Goal: Task Accomplishment & Management: Manage account settings

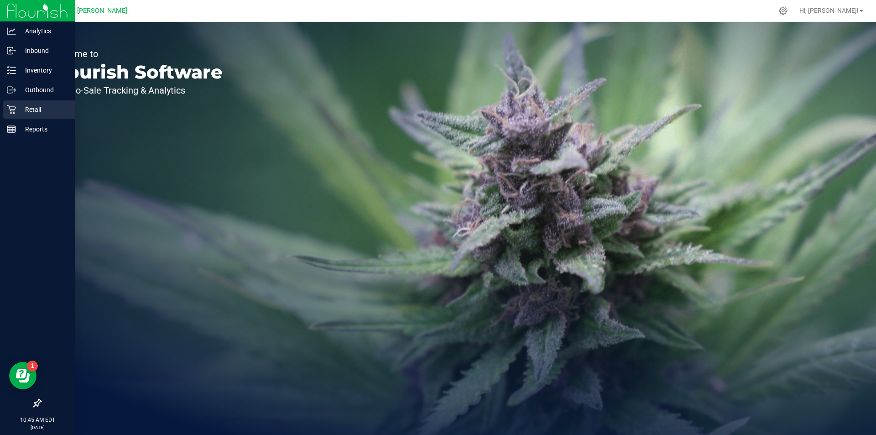
click at [19, 106] on p "Retail" at bounding box center [43, 109] width 55 height 11
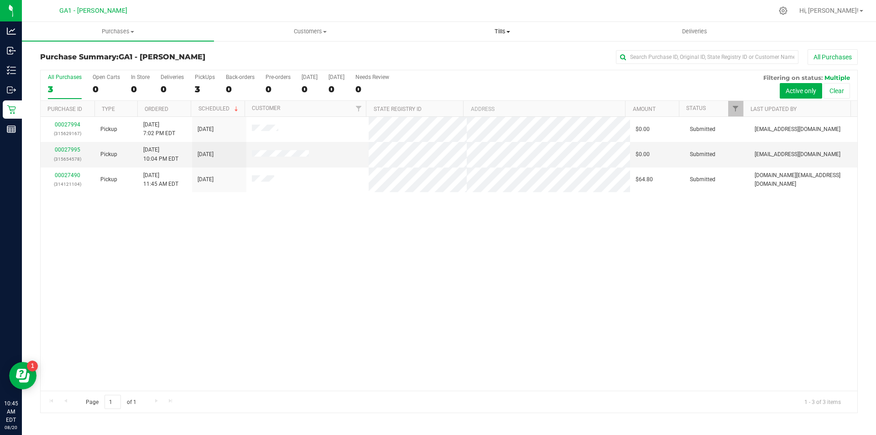
click at [509, 26] on uib-tab-heading "Tills Manage tills Reconcile e-payments" at bounding box center [501, 31] width 191 height 18
click at [459, 51] on span "Manage tills" at bounding box center [437, 55] width 62 height 8
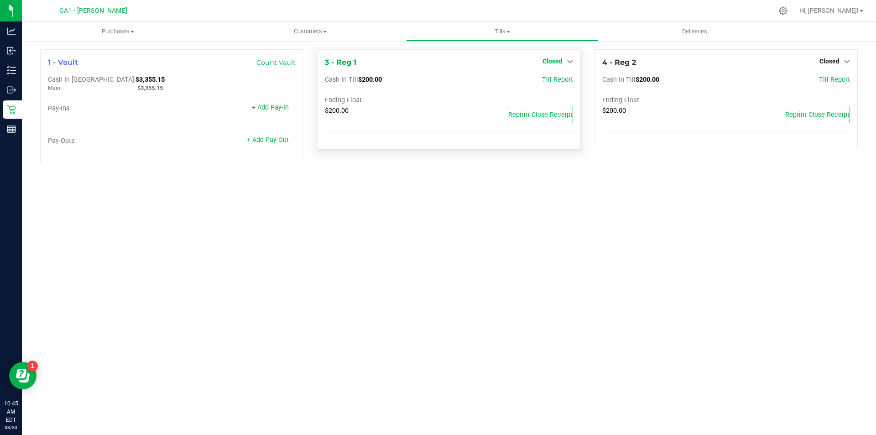
click at [568, 62] on icon at bounding box center [569, 61] width 6 height 6
click at [548, 78] on link "Open Till" at bounding box center [552, 80] width 24 height 7
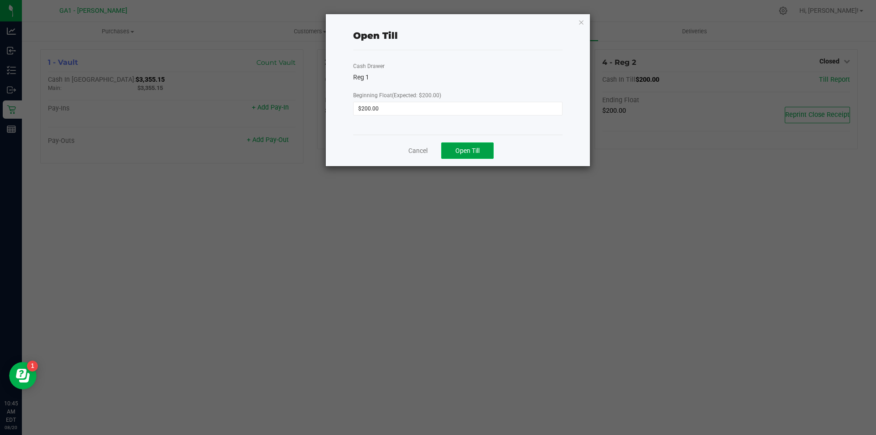
click at [457, 144] on button "Open Till" at bounding box center [467, 150] width 52 height 16
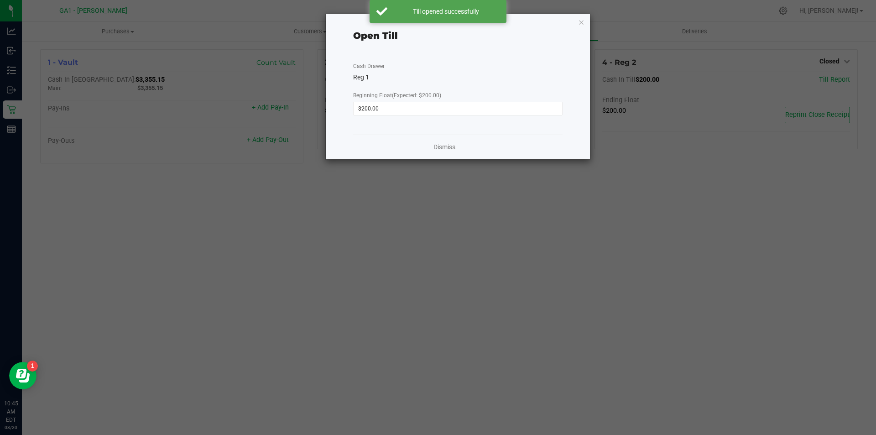
click at [840, 52] on ngb-modal-window "Open Till Cash Drawer Reg 1 Beginning Float (Expected: $200.00) $200.00 Dismiss" at bounding box center [441, 217] width 882 height 435
click at [576, 25] on div "Open Till Cash Drawer Reg 1 Beginning Float (Expected: $200.00) $200.00 Dismiss" at bounding box center [458, 86] width 264 height 145
click at [580, 22] on icon "button" at bounding box center [581, 21] width 6 height 11
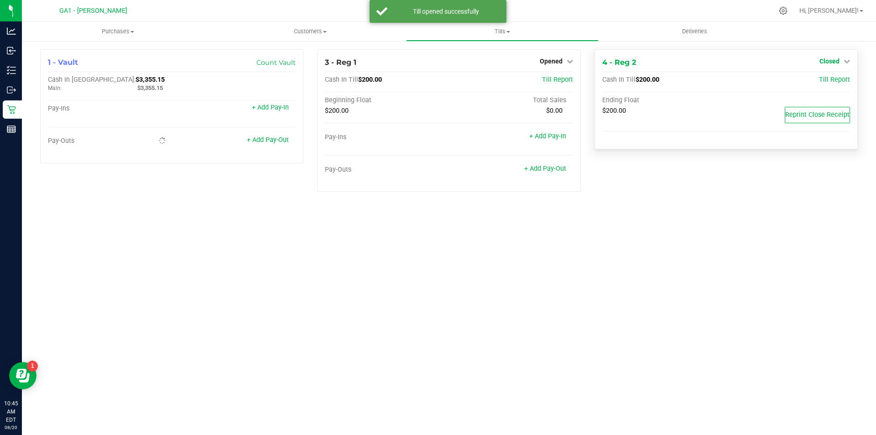
click at [845, 63] on icon at bounding box center [846, 61] width 6 height 6
click at [828, 80] on link "Open Till" at bounding box center [829, 80] width 24 height 7
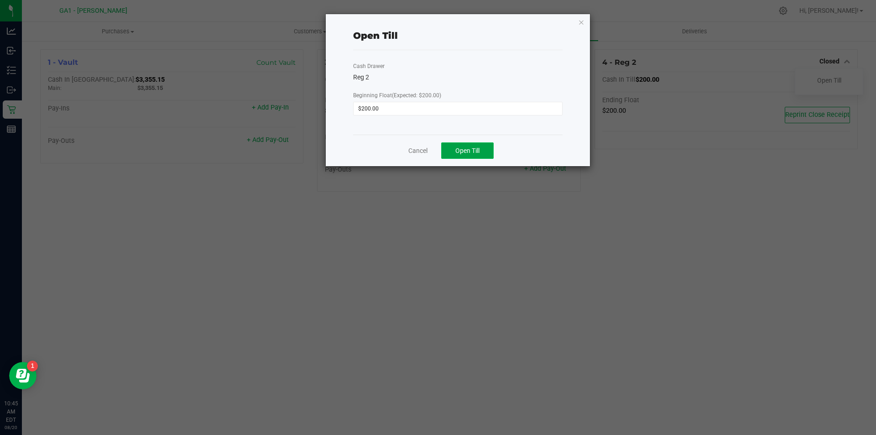
click at [480, 153] on button "Open Till" at bounding box center [467, 150] width 52 height 16
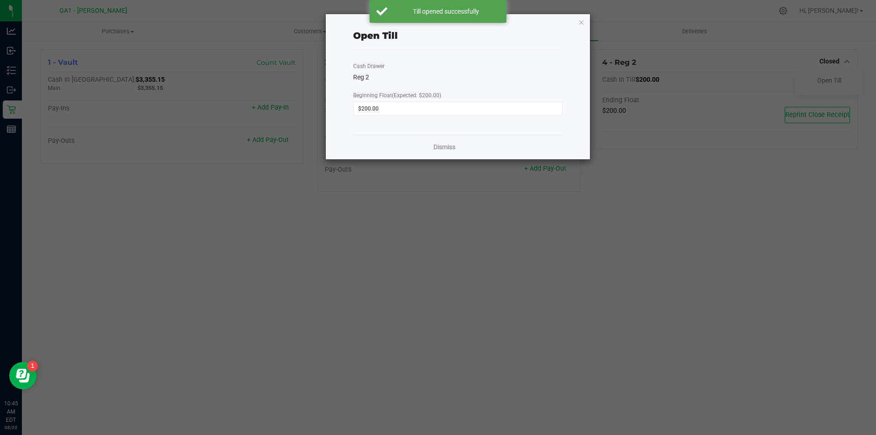
click at [527, 253] on ngb-modal-window "Open Till Cash Drawer Reg 2 Beginning Float (Expected: $200.00) $200.00 Dismiss" at bounding box center [441, 217] width 882 height 435
click at [584, 21] on div "Open Till Cash Drawer Reg 2 Beginning Float (Expected: $200.00) $200.00 Dismiss" at bounding box center [458, 86] width 264 height 145
click at [586, 22] on div "Open Till Cash Drawer Reg 2 Beginning Float (Expected: $200.00) $200.00 Dismiss" at bounding box center [458, 86] width 264 height 145
click at [581, 6] on ngb-modal-window "Open Till Cash Drawer Reg 2 Beginning Float (Expected: $200.00) $200.00 Dismiss" at bounding box center [441, 217] width 882 height 435
click at [583, 21] on icon "button" at bounding box center [581, 21] width 6 height 11
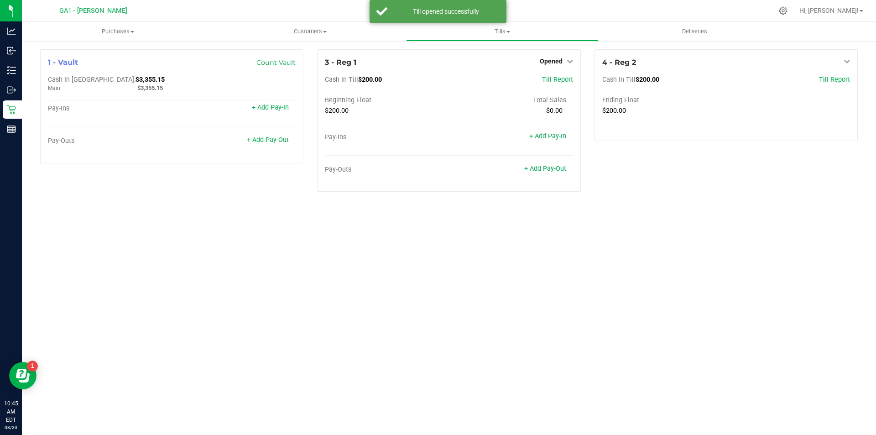
click at [733, 309] on div "Purchases Summary of purchases Fulfillment All purchases Customers All customer…" at bounding box center [449, 228] width 854 height 413
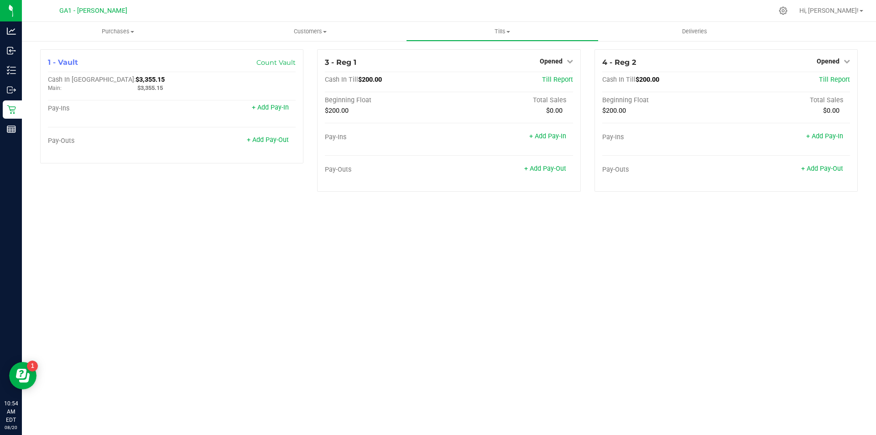
drag, startPoint x: 414, startPoint y: 365, endPoint x: 402, endPoint y: 367, distance: 12.0
click at [414, 365] on div "Purchases Summary of purchases Fulfillment All purchases Customers All customer…" at bounding box center [449, 228] width 854 height 413
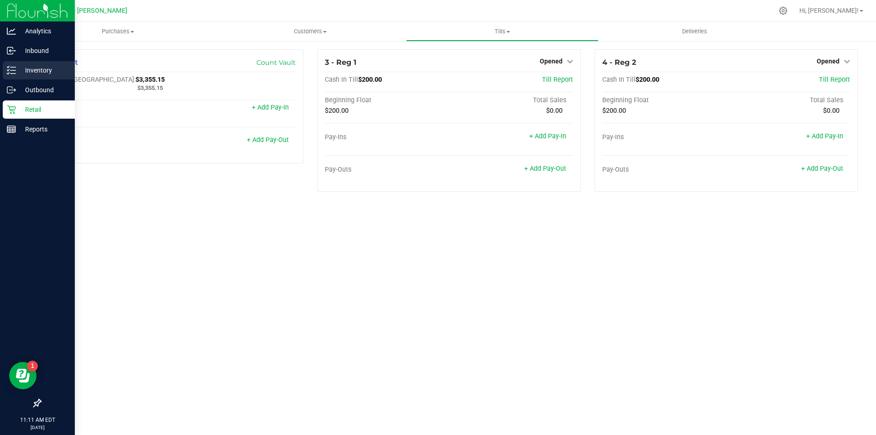
click at [18, 71] on p "Inventory" at bounding box center [43, 70] width 55 height 11
click at [31, 78] on div "Inventory" at bounding box center [39, 70] width 72 height 18
click at [33, 61] on link "Inbound" at bounding box center [37, 51] width 75 height 20
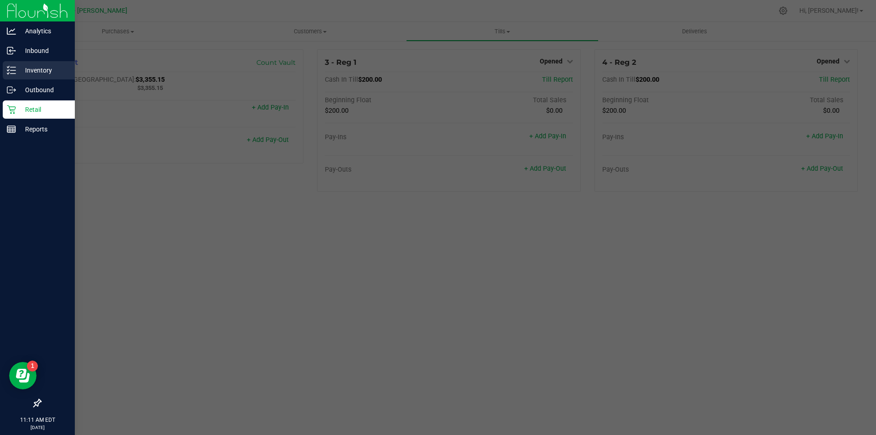
click at [31, 70] on p "Inventory" at bounding box center [43, 70] width 55 height 11
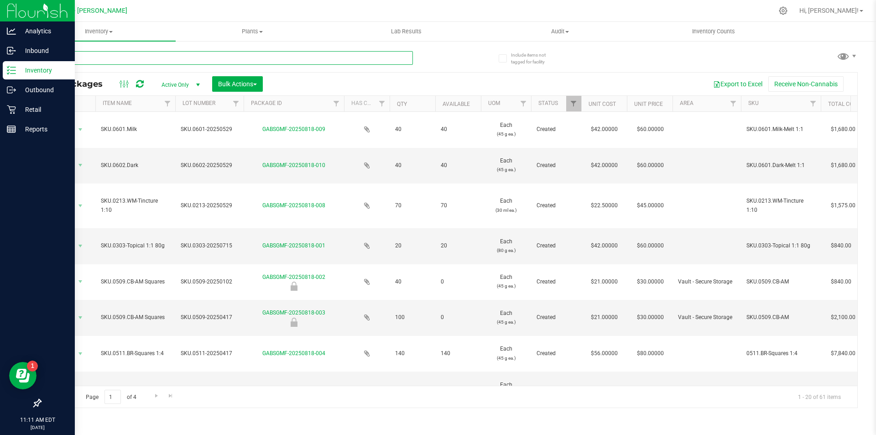
click at [216, 58] on input "text" at bounding box center [226, 58] width 373 height 14
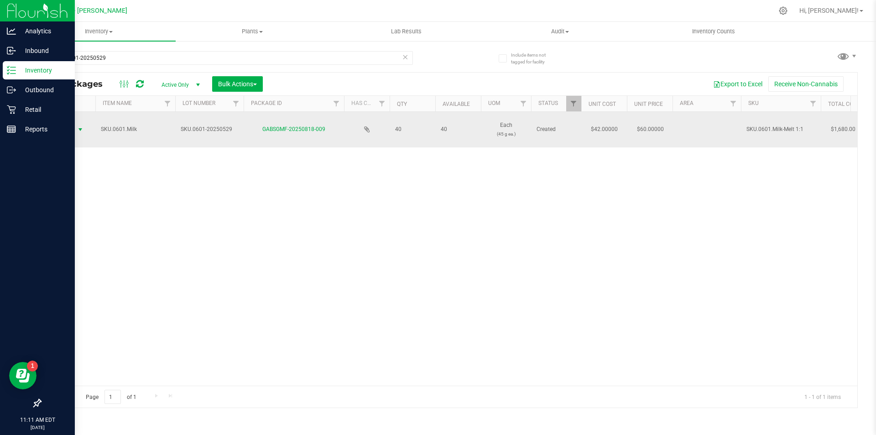
click at [83, 129] on span "select" at bounding box center [80, 129] width 7 height 7
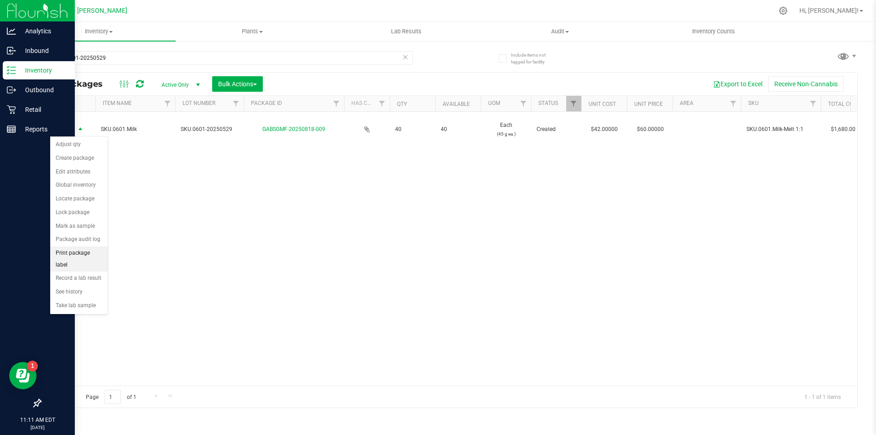
click at [88, 252] on li "Print package label" at bounding box center [78, 258] width 57 height 25
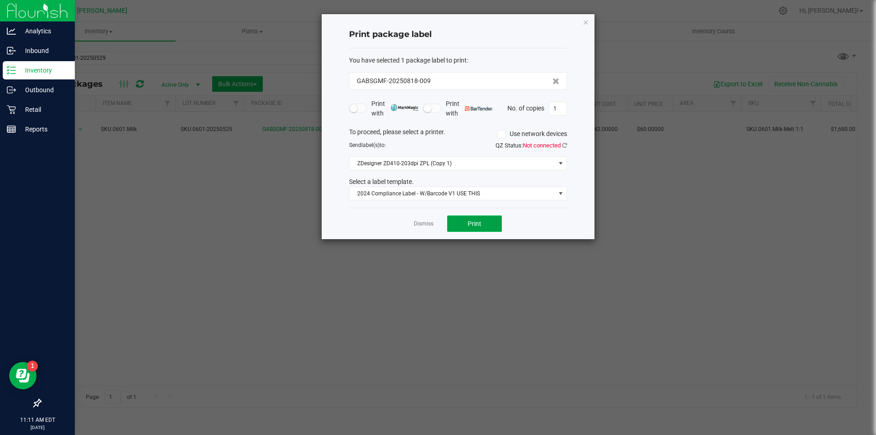
click at [466, 223] on button "Print" at bounding box center [474, 223] width 55 height 16
click at [589, 22] on div "Print package label You have selected 1 package label to print : GABSGMF-202508…" at bounding box center [458, 126] width 273 height 225
click at [586, 22] on icon "button" at bounding box center [585, 21] width 6 height 11
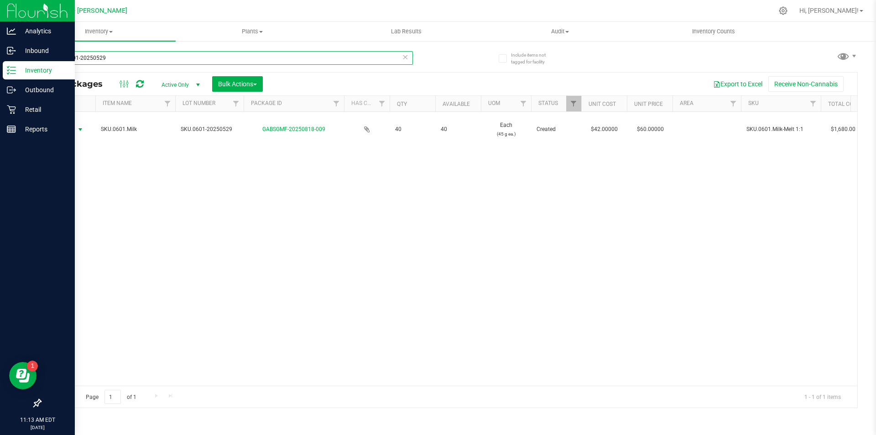
click at [263, 52] on input "SKU.0601-20250529" at bounding box center [226, 58] width 373 height 14
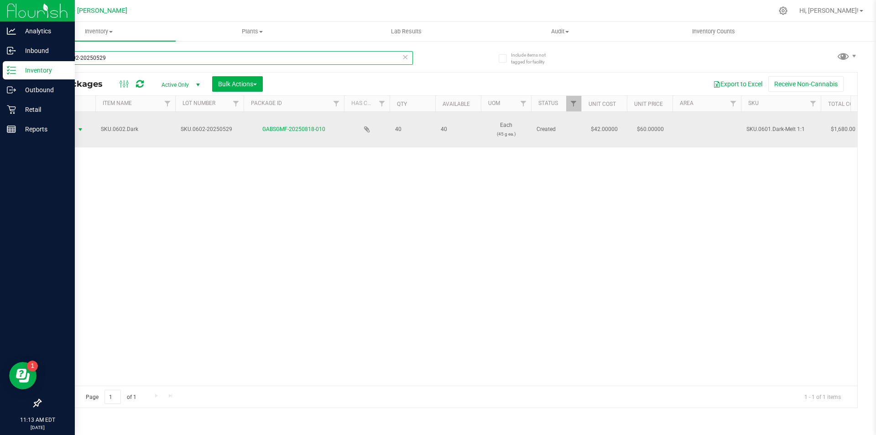
type input "SKU.0602-20250529"
click at [78, 132] on span "select" at bounding box center [80, 129] width 7 height 7
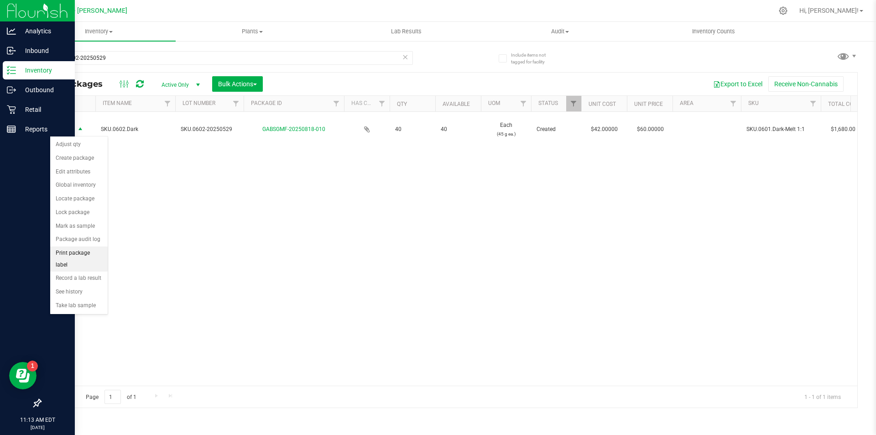
click at [98, 256] on li "Print package label" at bounding box center [78, 258] width 57 height 25
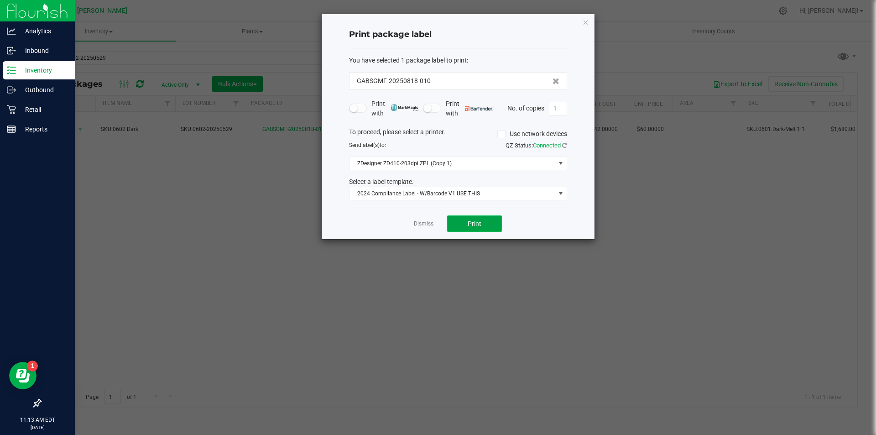
click at [477, 231] on button "Print" at bounding box center [474, 223] width 55 height 16
click at [589, 24] on div "Print package label You have selected 1 package label to print : GABSGMF-202508…" at bounding box center [458, 126] width 273 height 225
click at [581, 25] on div "Print package label You have selected 1 package label to print : GABSGMF-202508…" at bounding box center [458, 126] width 273 height 225
click at [583, 25] on icon "button" at bounding box center [585, 21] width 6 height 11
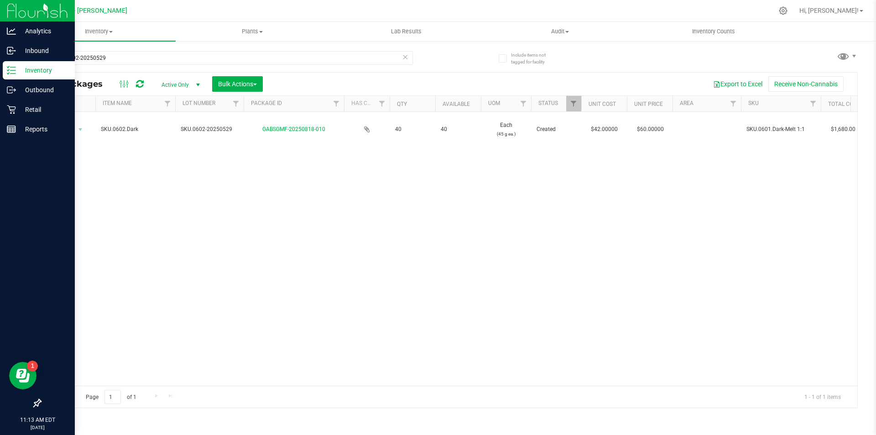
click at [407, 62] on span at bounding box center [405, 57] width 6 height 12
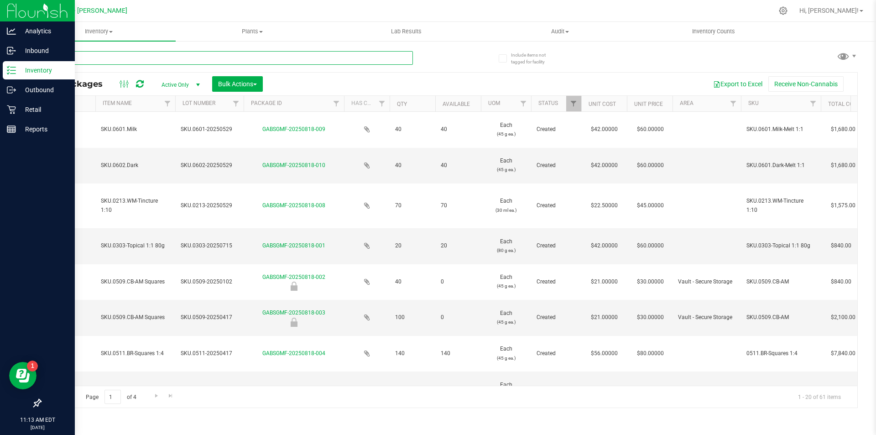
click at [368, 59] on input "text" at bounding box center [226, 58] width 373 height 14
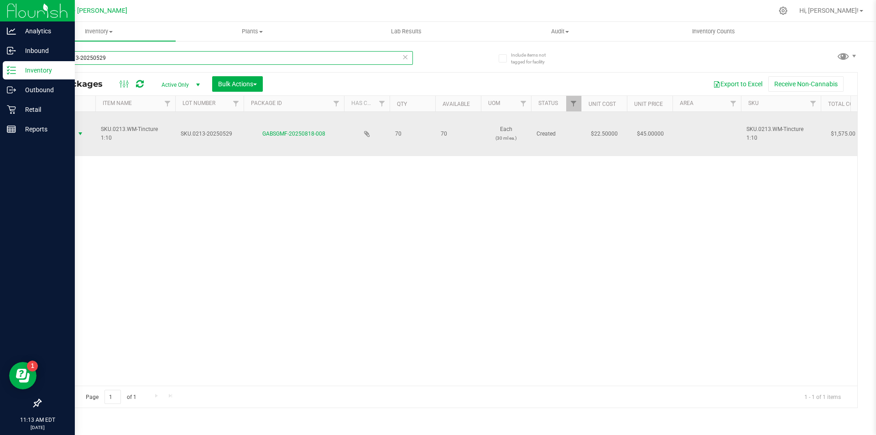
type input "SKU.0213-20250529"
click at [85, 135] on span "select" at bounding box center [80, 133] width 11 height 13
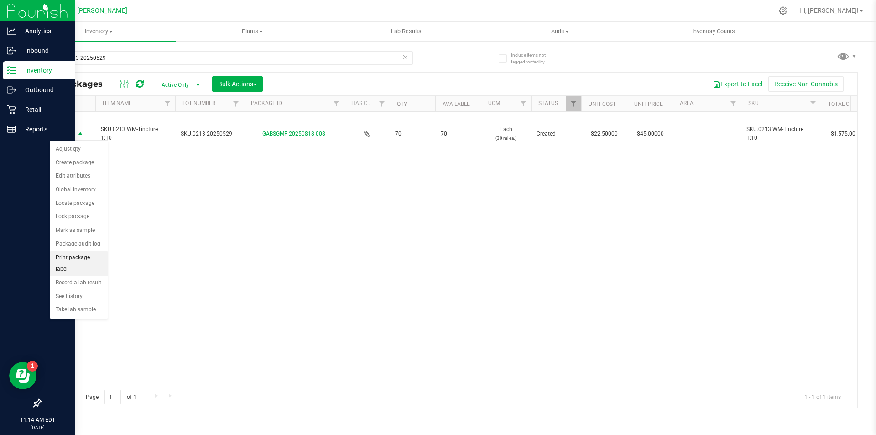
click at [78, 251] on li "Print package label" at bounding box center [78, 263] width 57 height 25
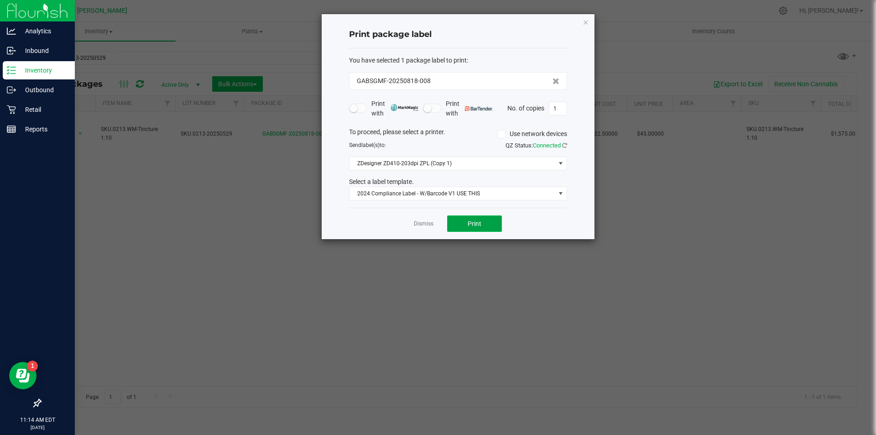
click at [472, 226] on span "Print" at bounding box center [474, 223] width 14 height 7
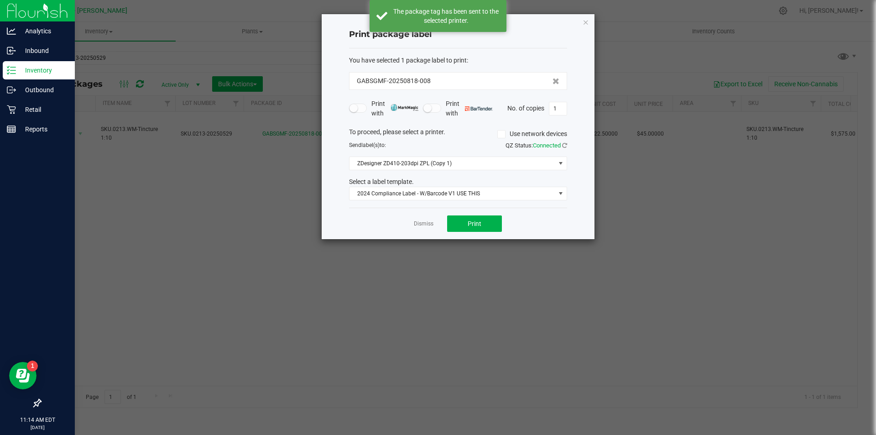
click at [62, 127] on ngb-modal-window "Print package label You have selected 1 package label to print : GABSGMF-202508…" at bounding box center [441, 217] width 882 height 435
click at [86, 138] on ngb-modal-window "Print package label You have selected 1 package label to print : GABSGMF-202508…" at bounding box center [441, 217] width 882 height 435
click at [589, 22] on div "Print package label You have selected 1 package label to print : GABSGMF-202508…" at bounding box center [458, 126] width 273 height 225
click at [587, 23] on icon "button" at bounding box center [585, 21] width 6 height 11
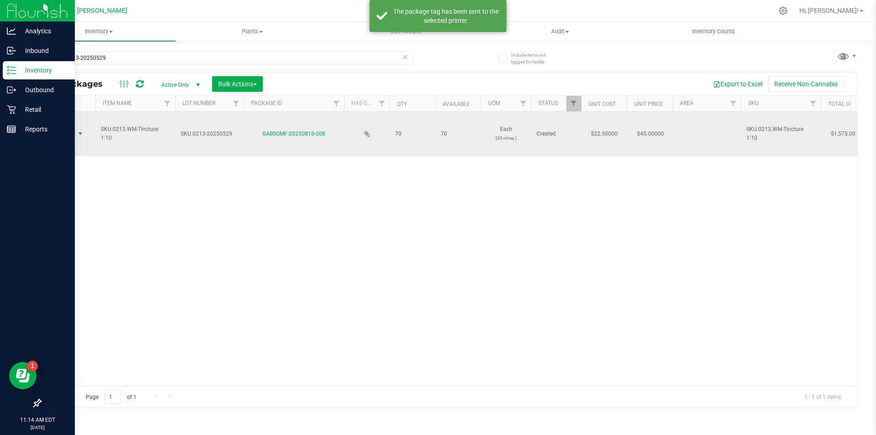
click at [78, 137] on span "select" at bounding box center [80, 133] width 7 height 7
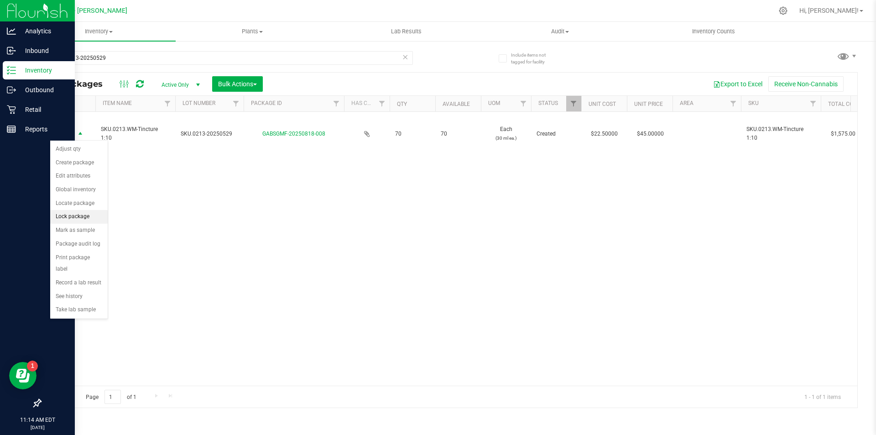
click at [88, 216] on li "Lock package" at bounding box center [78, 217] width 57 height 14
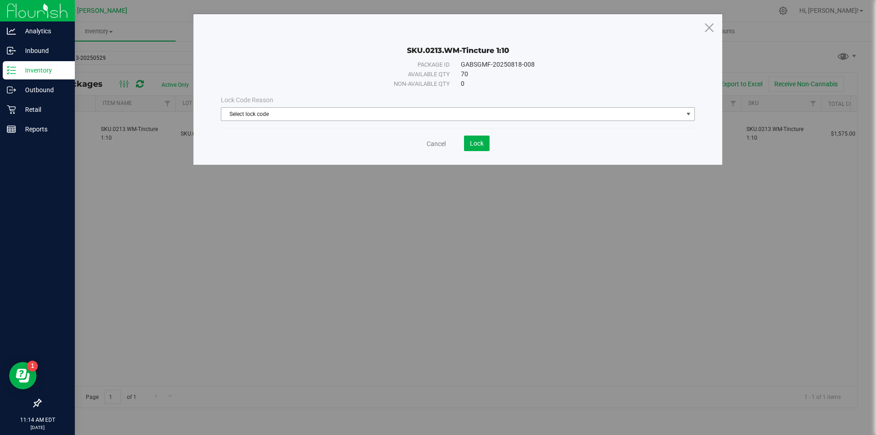
click at [482, 109] on span "Select lock code" at bounding box center [452, 114] width 462 height 13
click at [432, 130] on li "Newly Received" at bounding box center [457, 130] width 473 height 14
click at [471, 145] on span "Lock" at bounding box center [477, 143] width 14 height 7
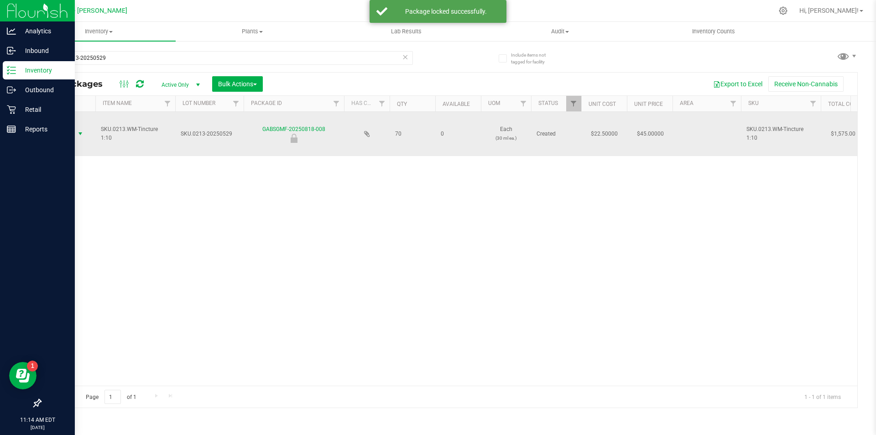
click at [78, 138] on span "select" at bounding box center [80, 133] width 11 height 13
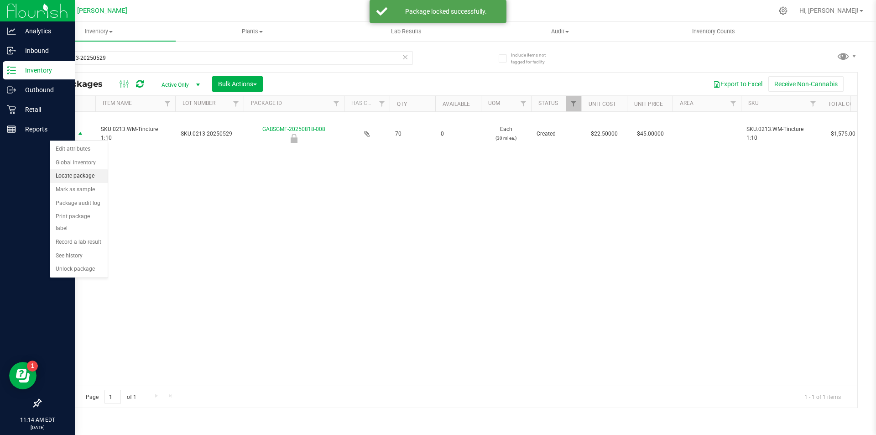
click at [89, 176] on li "Locate package" at bounding box center [78, 176] width 57 height 14
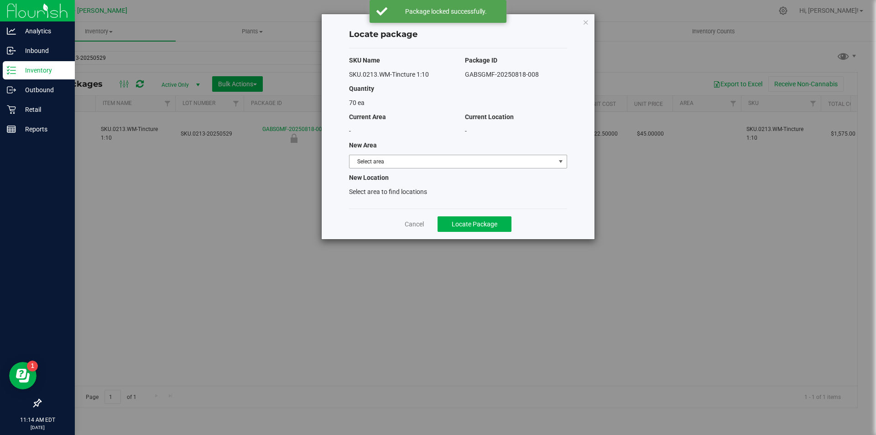
click at [420, 162] on span "Select area" at bounding box center [452, 161] width 206 height 13
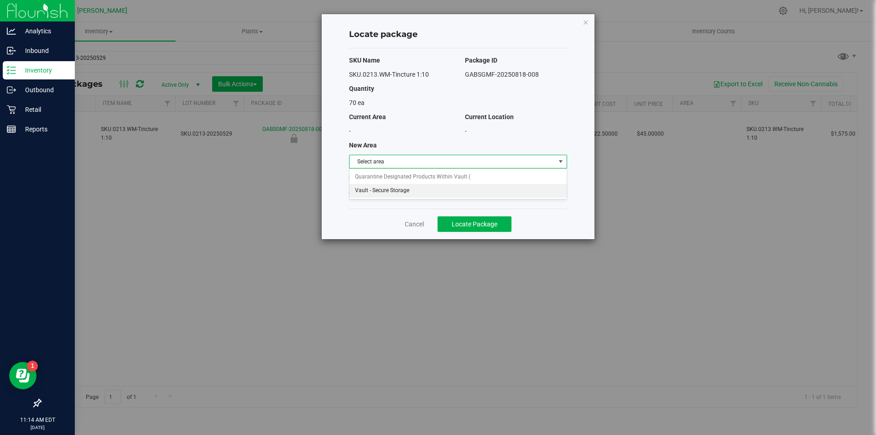
click at [411, 187] on li "Vault - Secure Storage" at bounding box center [457, 191] width 217 height 14
click at [472, 230] on button "Locate Package" at bounding box center [474, 224] width 74 height 16
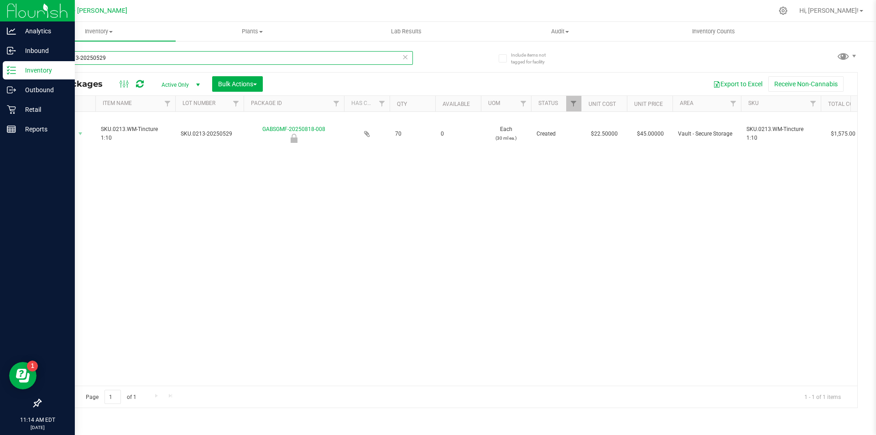
click at [166, 64] on input "SKU.0213-20250529" at bounding box center [226, 58] width 373 height 14
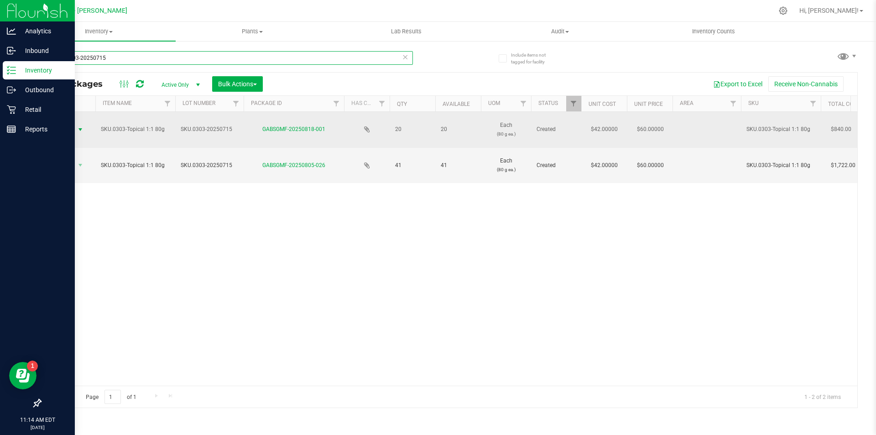
type input "SKU.0303-20250715"
click at [81, 128] on span "select" at bounding box center [80, 129] width 7 height 7
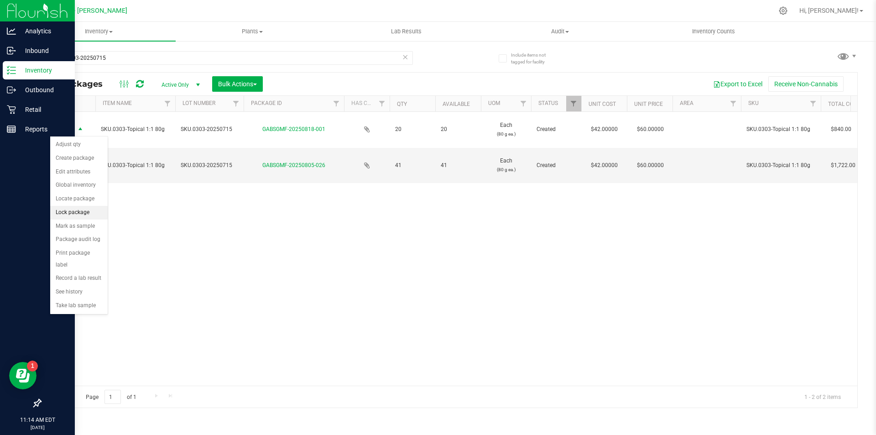
click at [71, 215] on li "Lock package" at bounding box center [78, 213] width 57 height 14
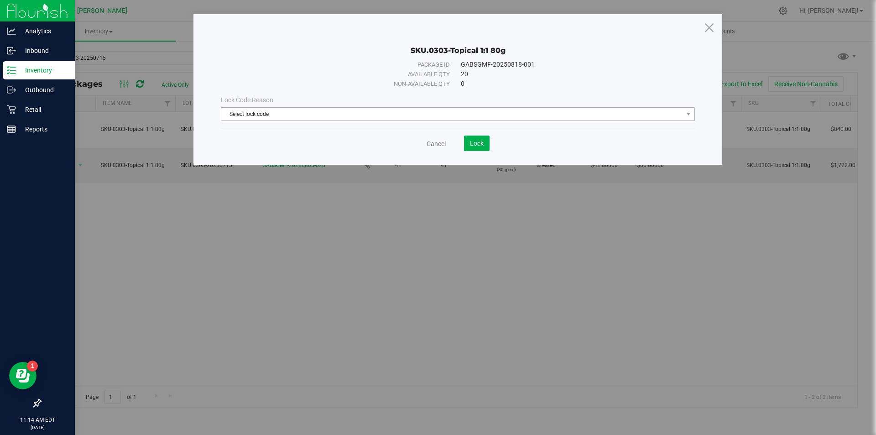
click at [320, 117] on span "Select lock code" at bounding box center [452, 114] width 462 height 13
click at [321, 130] on li "Newly Received" at bounding box center [457, 130] width 473 height 14
click at [472, 147] on button "Lock" at bounding box center [477, 143] width 26 height 16
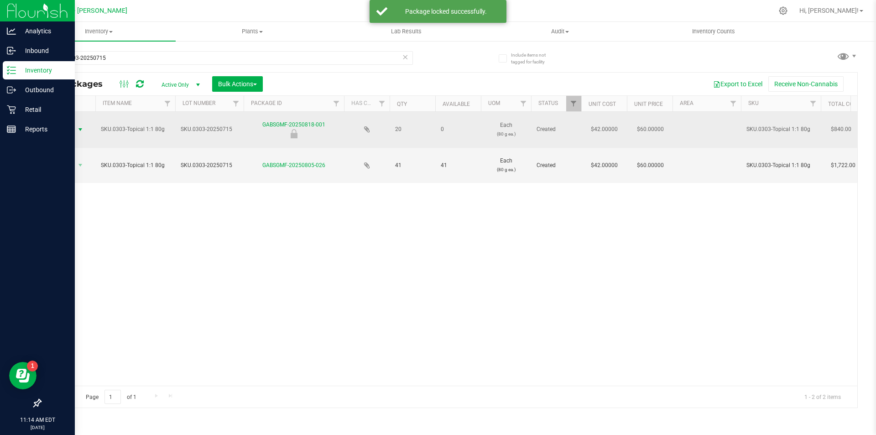
click at [78, 127] on span "select" at bounding box center [80, 129] width 7 height 7
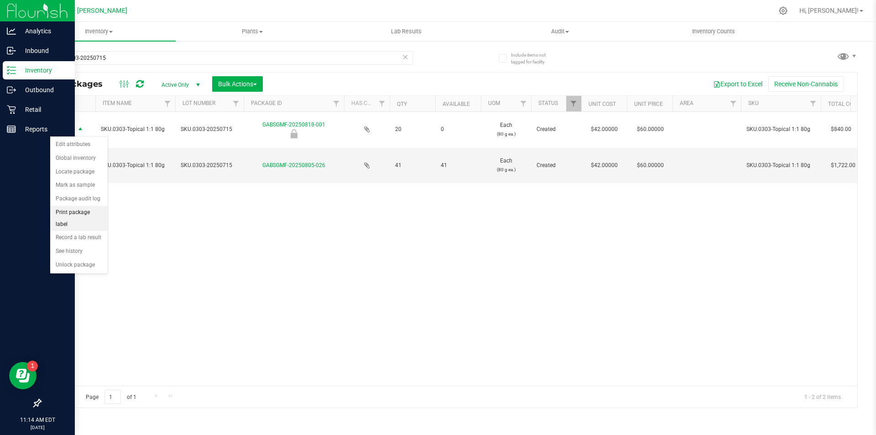
click at [85, 211] on li "Print package label" at bounding box center [78, 218] width 57 height 25
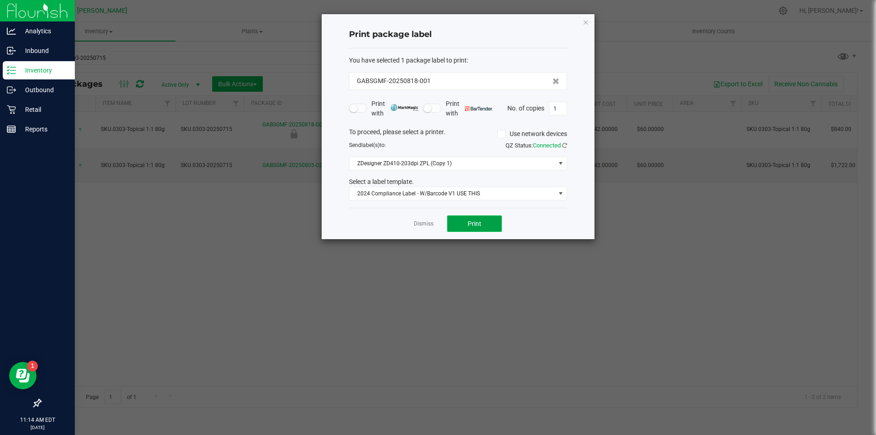
click at [483, 220] on button "Print" at bounding box center [474, 223] width 55 height 16
click at [590, 21] on div "Print package label You have selected 1 package label to print : GABSGMF-202508…" at bounding box center [458, 126] width 273 height 225
click at [564, 49] on div "You have selected 1 package label to print : GABSGMF-20250818-001 Print with Pr…" at bounding box center [458, 128] width 218 height 160
click at [589, 25] on div "Print package label You have selected 1 package label to print : GABSGMF-202508…" at bounding box center [458, 126] width 273 height 225
click at [586, 21] on icon "button" at bounding box center [585, 21] width 6 height 11
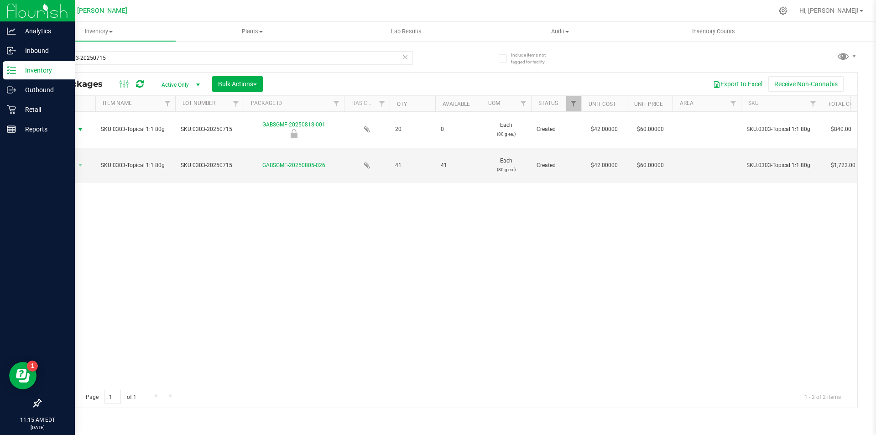
click at [404, 56] on icon at bounding box center [405, 56] width 6 height 11
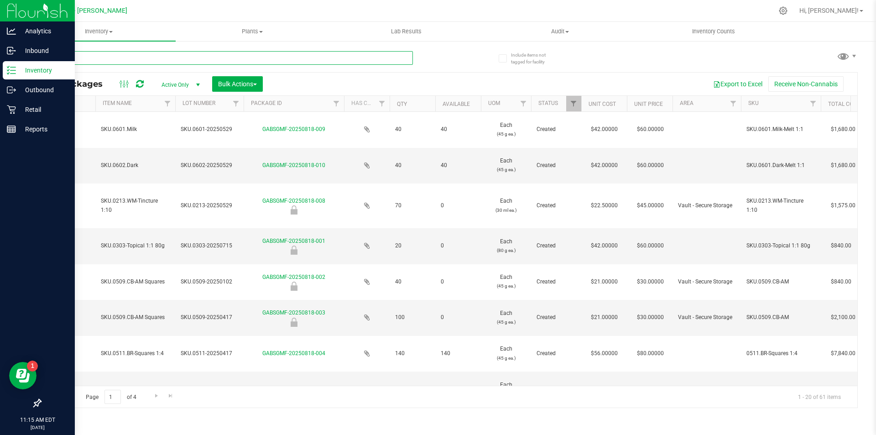
click at [378, 55] on input "text" at bounding box center [226, 58] width 373 height 14
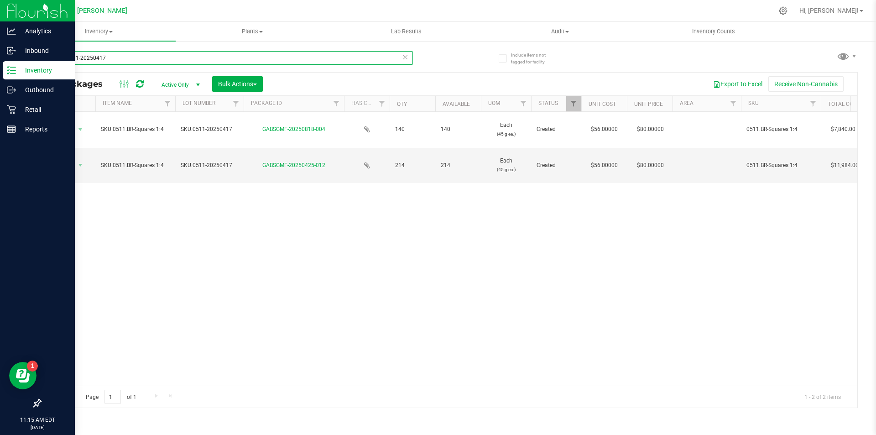
type input "SKU.0511-20250417"
drag, startPoint x: 330, startPoint y: 257, endPoint x: 327, endPoint y: 251, distance: 6.3
click at [330, 256] on div "Action Action Adjust qty Create package Edit attributes Global inventory Locate…" at bounding box center [449, 249] width 816 height 274
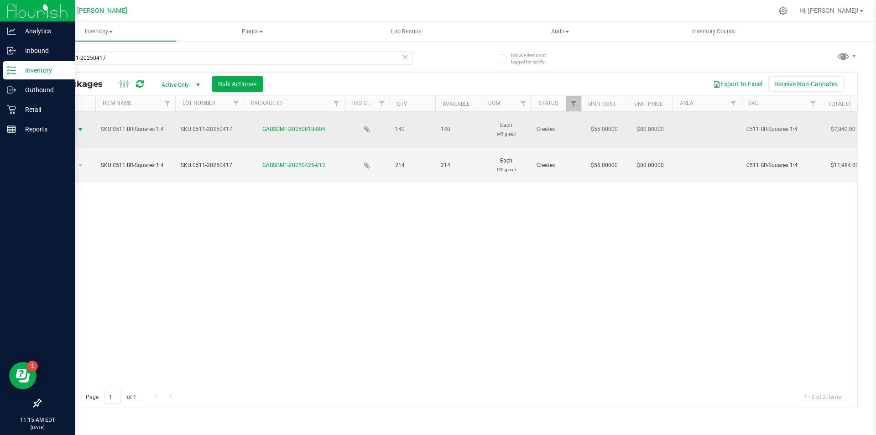
click at [80, 127] on span "select" at bounding box center [80, 129] width 7 height 7
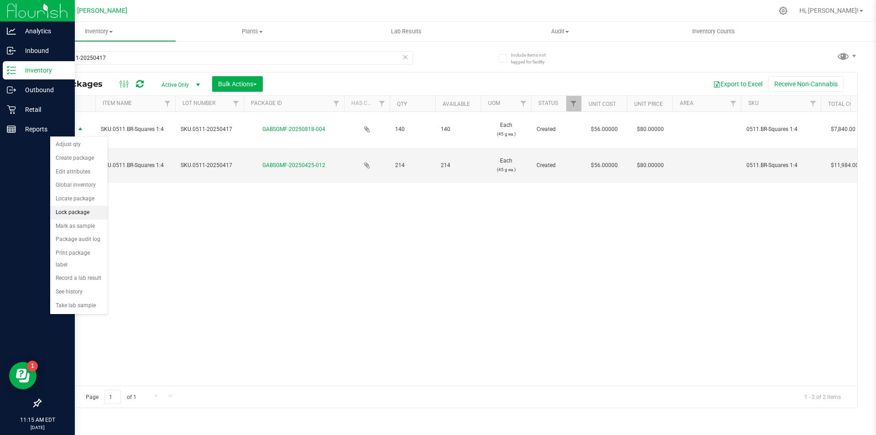
click at [76, 216] on li "Lock package" at bounding box center [78, 213] width 57 height 14
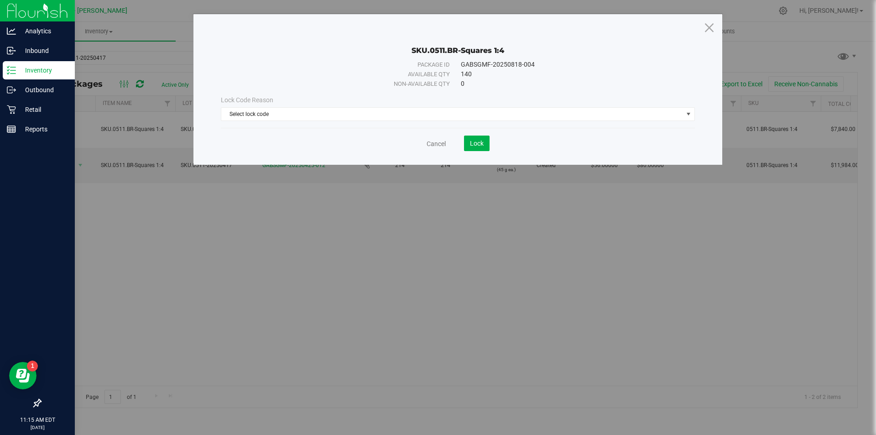
click at [300, 107] on div "Lock Code Reason Select lock code Select lock code Newly Received Quarantine Lo…" at bounding box center [458, 108] width 488 height 26
click at [296, 117] on span "Select lock code" at bounding box center [452, 114] width 462 height 13
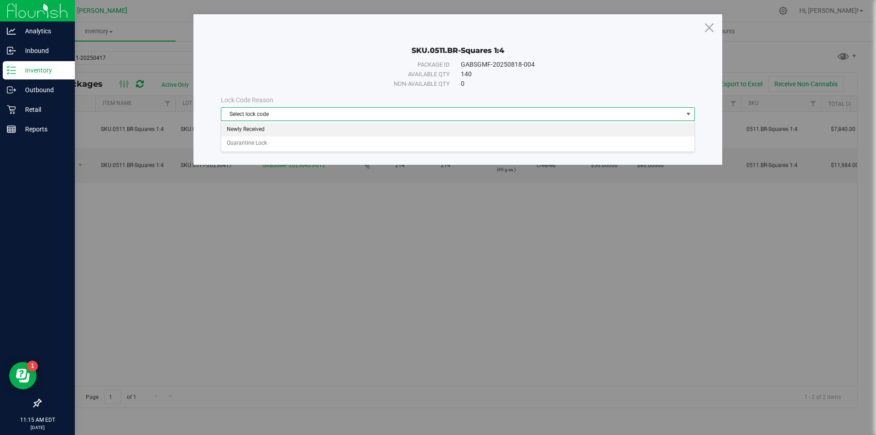
click at [284, 129] on li "Newly Received" at bounding box center [457, 130] width 473 height 14
click at [477, 142] on span "Lock" at bounding box center [477, 143] width 14 height 7
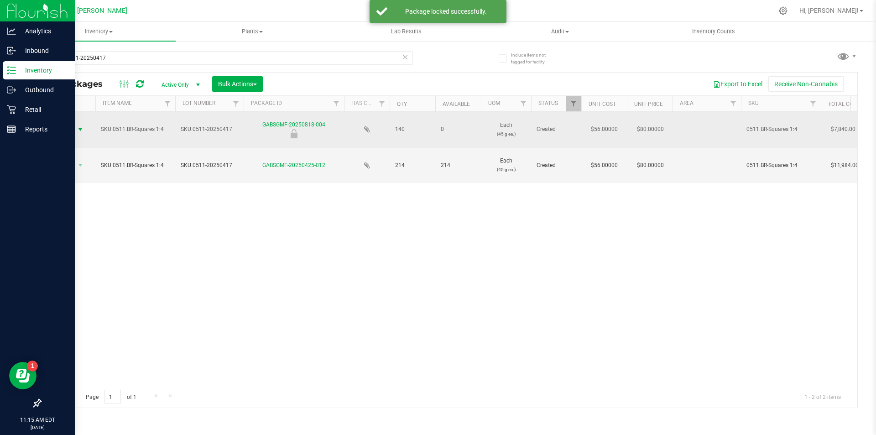
click at [79, 126] on span "select" at bounding box center [80, 129] width 7 height 7
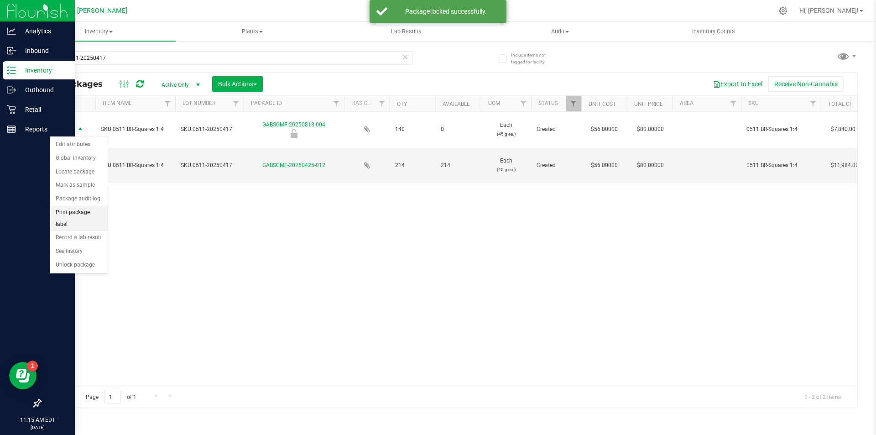
click at [89, 216] on li "Print package label" at bounding box center [78, 218] width 57 height 25
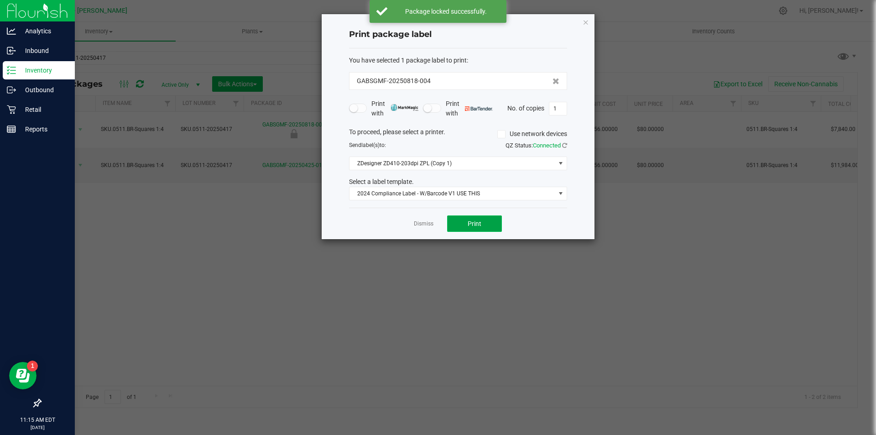
click at [465, 220] on button "Print" at bounding box center [474, 223] width 55 height 16
click at [584, 16] on icon "button" at bounding box center [585, 21] width 6 height 11
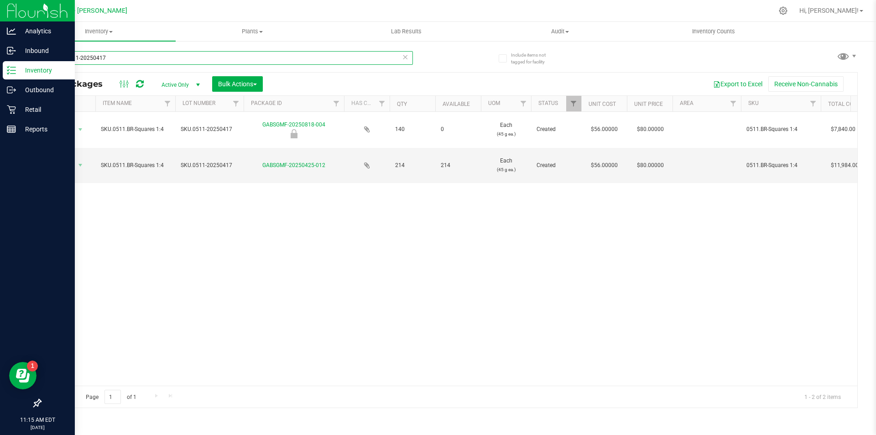
click at [283, 58] on input "SKU.0511-20250417" at bounding box center [226, 58] width 373 height 14
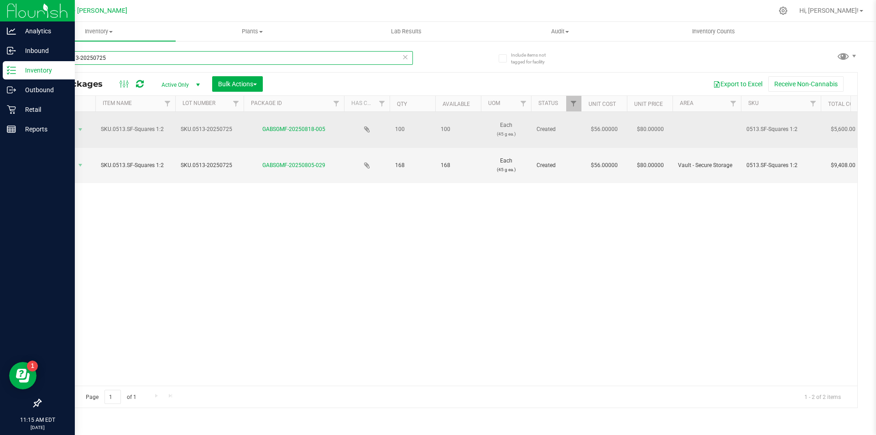
type input "SKU.0513-20250725"
click at [76, 123] on td "Action Action Adjust qty Create package Edit attributes Global inventory Locate…" at bounding box center [68, 130] width 55 height 36
click at [79, 130] on span "select" at bounding box center [80, 129] width 7 height 7
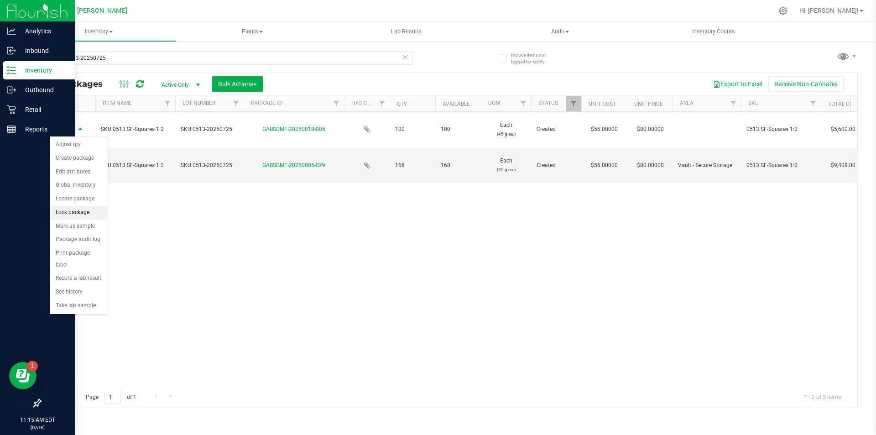
click at [86, 213] on li "Lock package" at bounding box center [78, 213] width 57 height 14
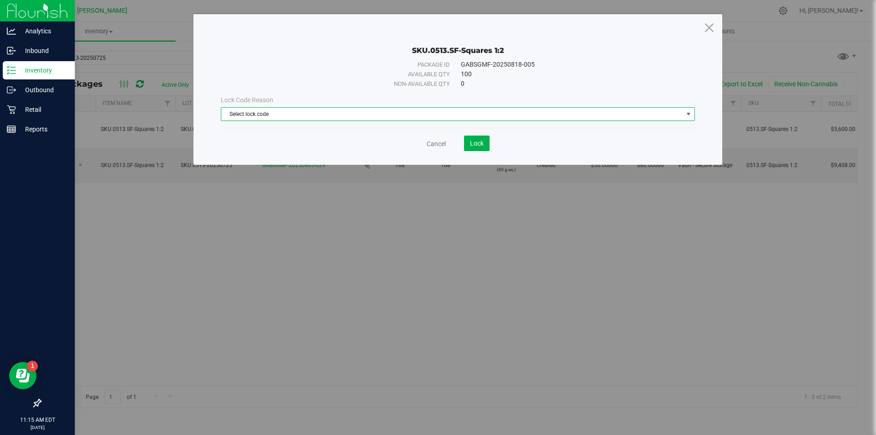
click at [341, 115] on span "Select lock code" at bounding box center [452, 114] width 462 height 13
click at [314, 126] on li "Newly Received" at bounding box center [457, 130] width 473 height 14
click at [471, 141] on span "Lock" at bounding box center [477, 143] width 14 height 7
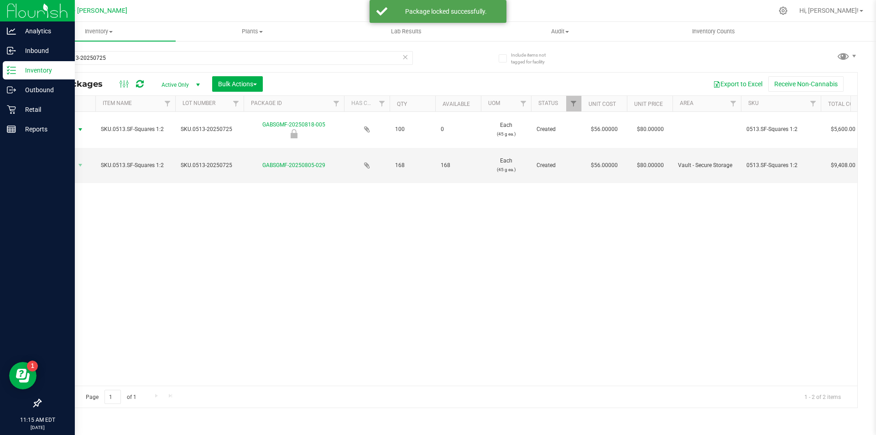
click at [77, 126] on span "select" at bounding box center [80, 129] width 7 height 7
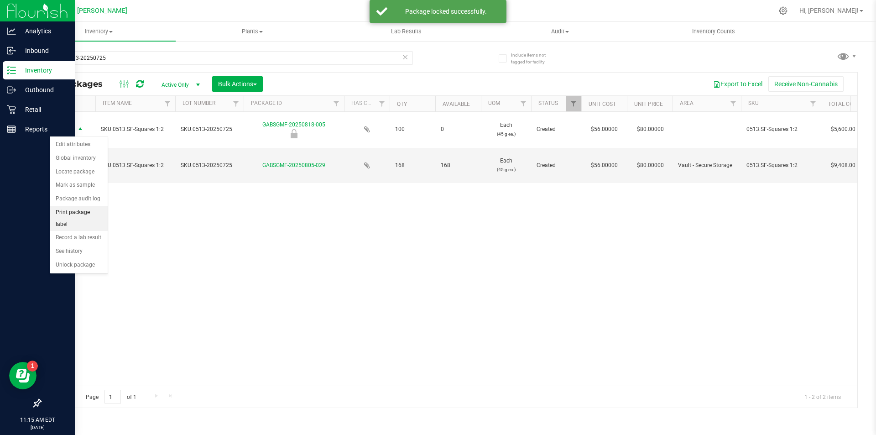
click at [81, 211] on li "Print package label" at bounding box center [78, 218] width 57 height 25
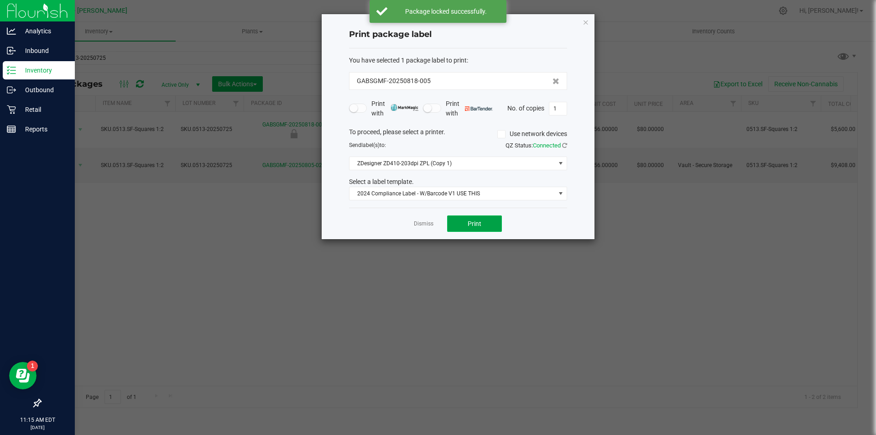
click at [472, 223] on span "Print" at bounding box center [474, 223] width 14 height 7
click at [583, 20] on icon "button" at bounding box center [585, 21] width 6 height 11
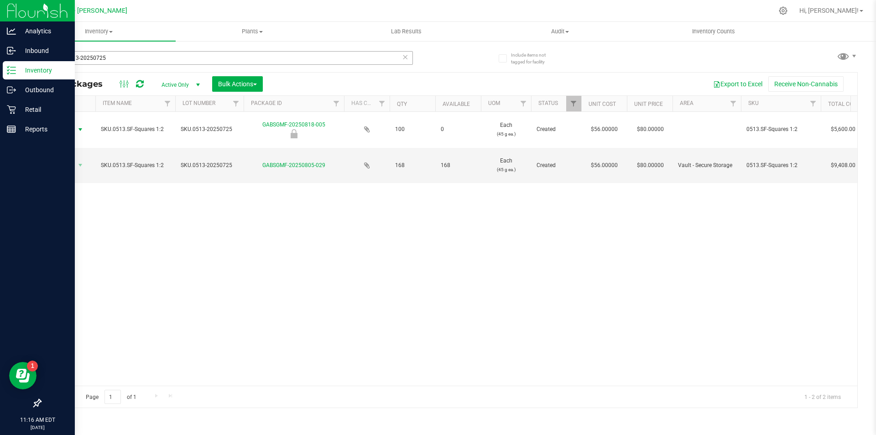
click at [401, 55] on div "SKU.0513-20250725" at bounding box center [226, 58] width 373 height 14
click at [403, 57] on icon at bounding box center [405, 56] width 6 height 11
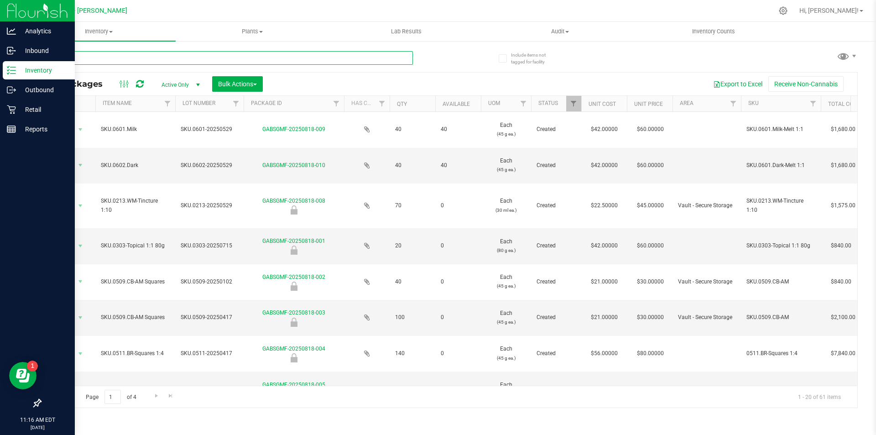
click at [397, 57] on input "text" at bounding box center [226, 58] width 373 height 14
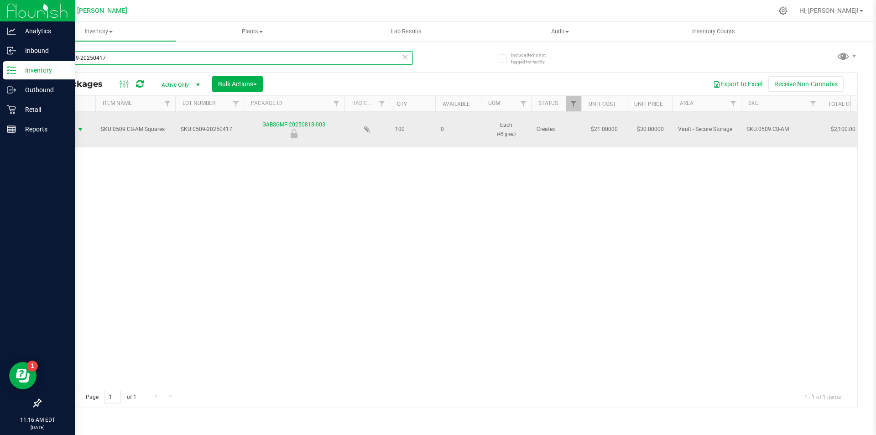
type input "SKU.0509-20250417"
click at [83, 130] on span "select" at bounding box center [80, 129] width 7 height 7
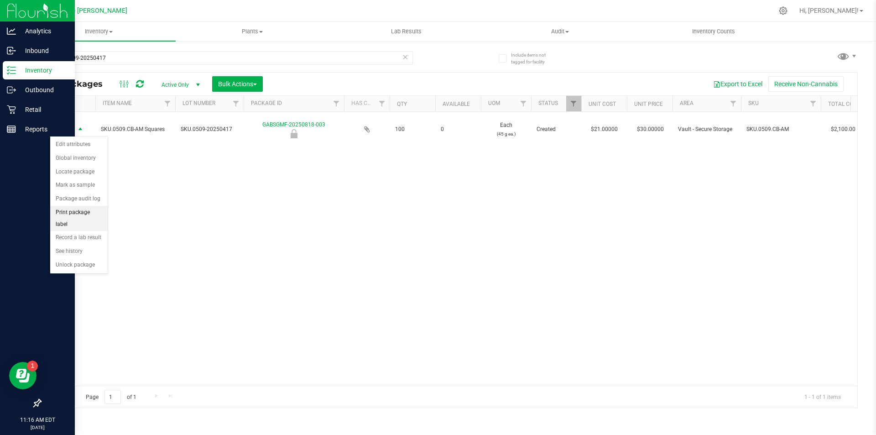
click at [86, 213] on li "Print package label" at bounding box center [78, 218] width 57 height 25
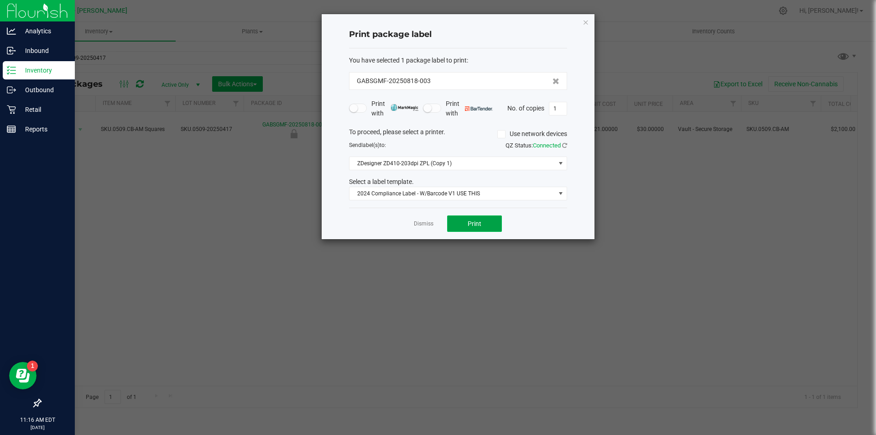
click at [475, 220] on span "Print" at bounding box center [474, 223] width 14 height 7
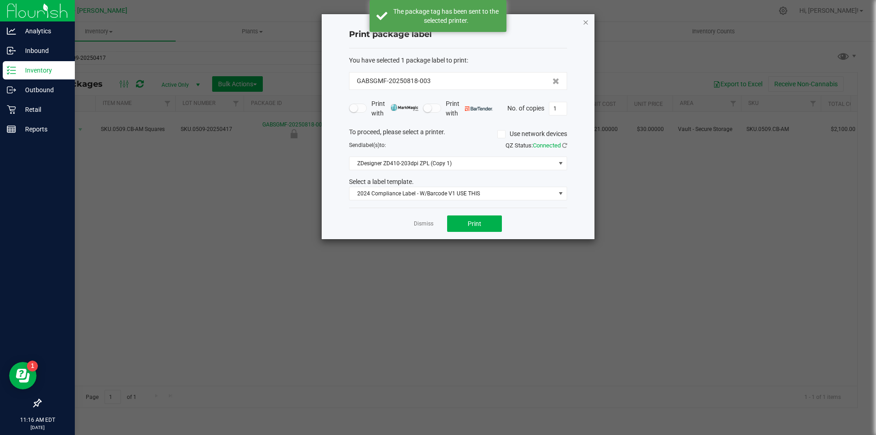
click at [584, 22] on icon "button" at bounding box center [585, 21] width 6 height 11
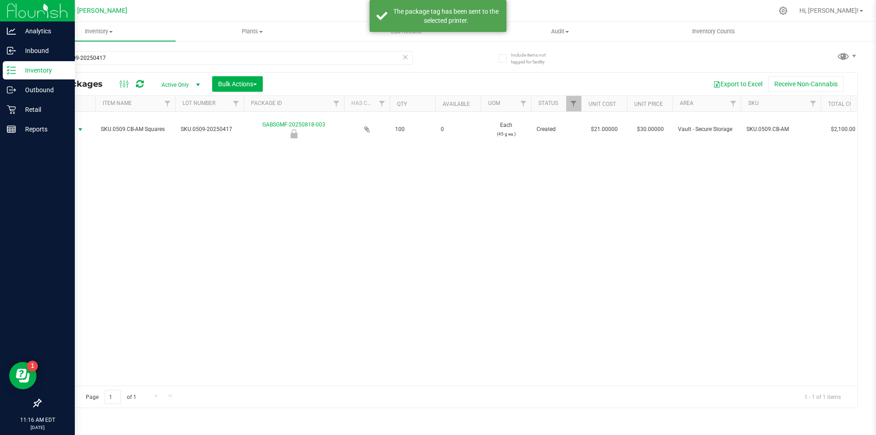
drag, startPoint x: 489, startPoint y: 66, endPoint x: 432, endPoint y: 63, distance: 57.0
click at [432, 63] on div "SKU.0509-20250417 All Packages Active Only Active Only Lab Samples Locked All B…" at bounding box center [448, 224] width 817 height 365
drag, startPoint x: 410, startPoint y: 58, endPoint x: 406, endPoint y: 57, distance: 4.8
click at [407, 56] on div "SKU.0509-20250417" at bounding box center [244, 57] width 409 height 29
click at [407, 57] on icon at bounding box center [405, 56] width 6 height 11
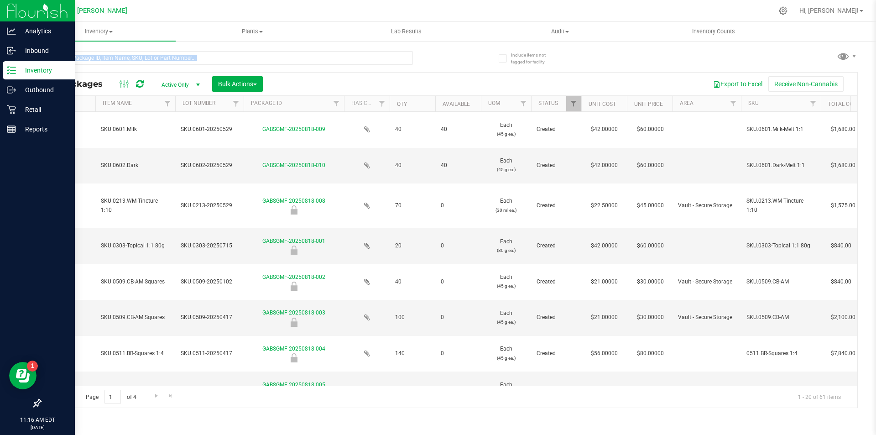
type input "[DATE]"
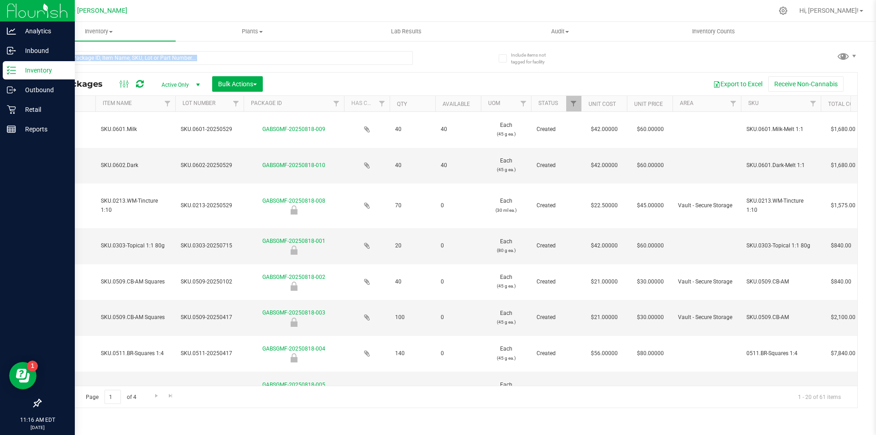
type input "[DATE]"
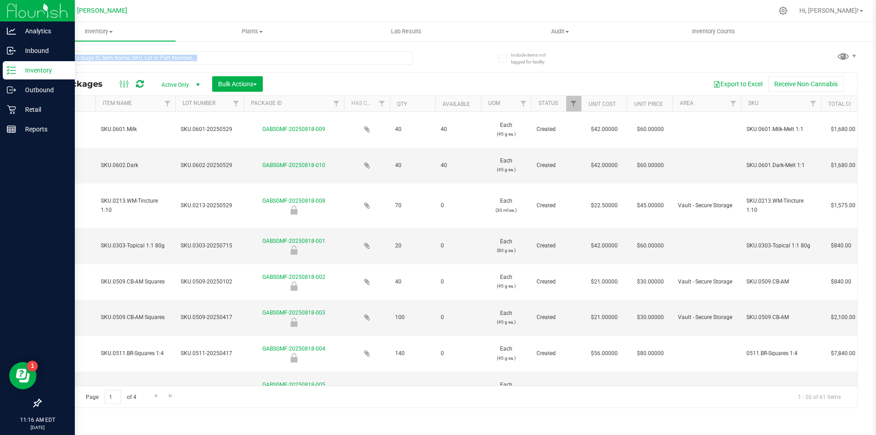
type input "[DATE]"
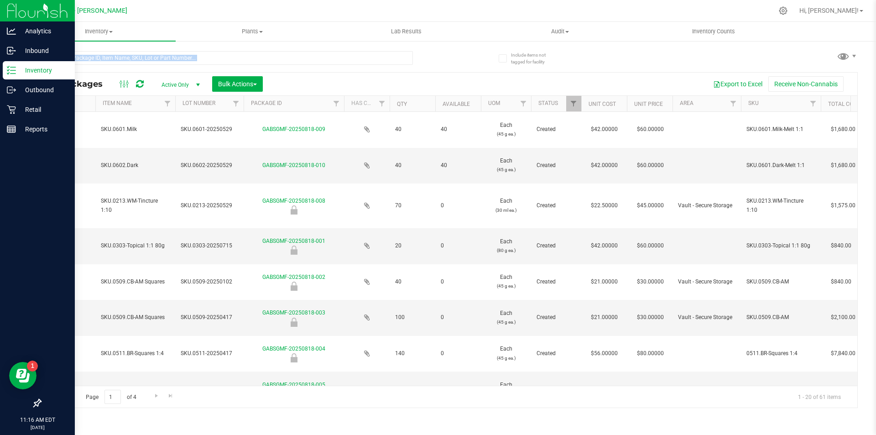
type input "[DATE]"
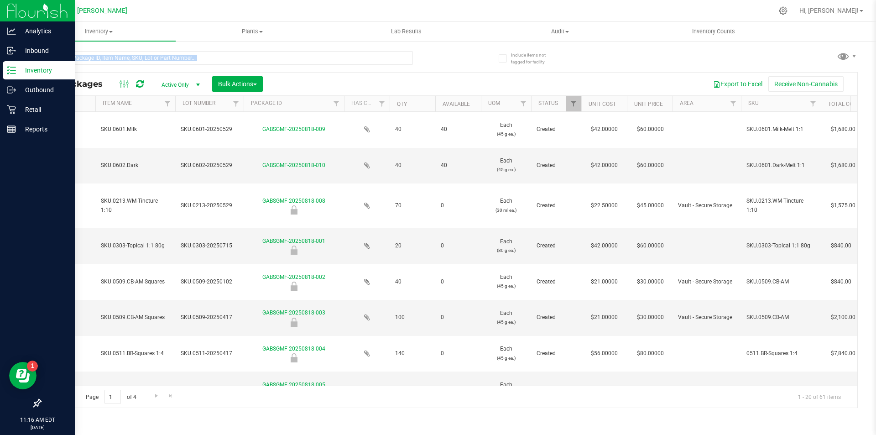
type input "[DATE]"
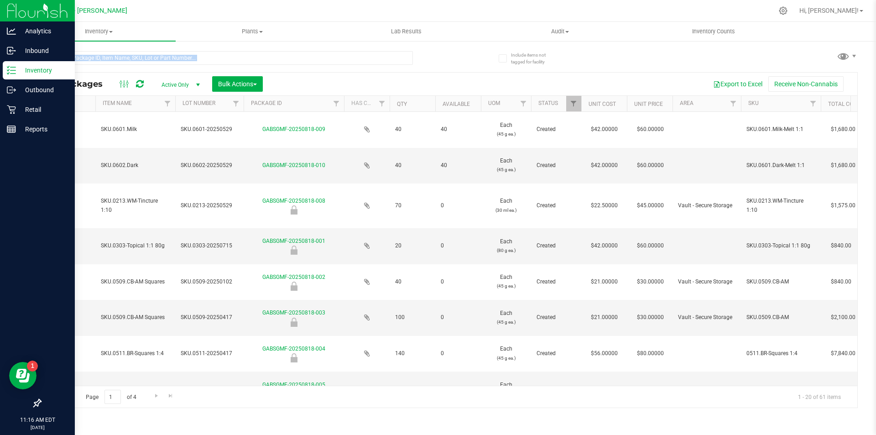
type input "[DATE]"
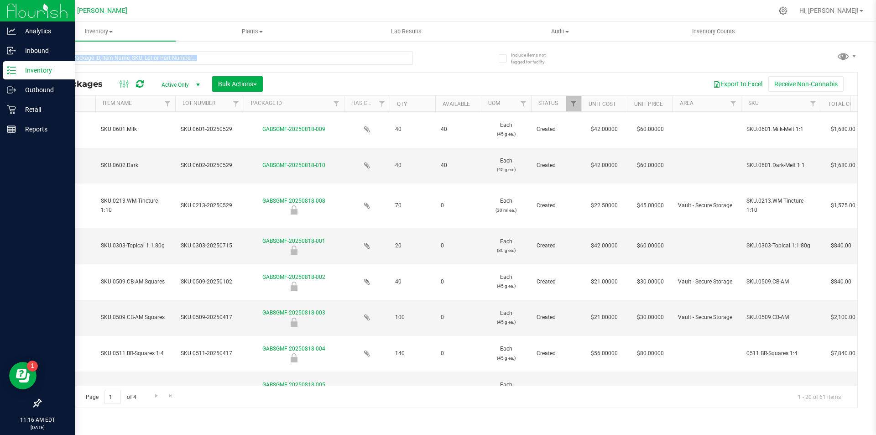
type input "[DATE]"
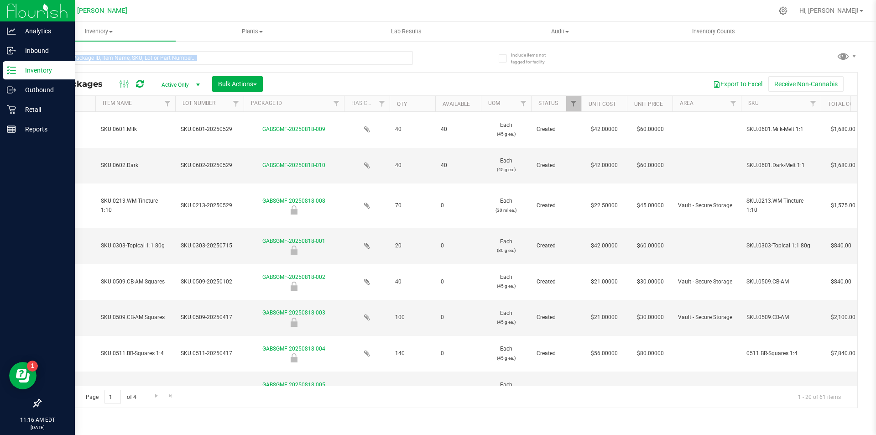
type input "[DATE]"
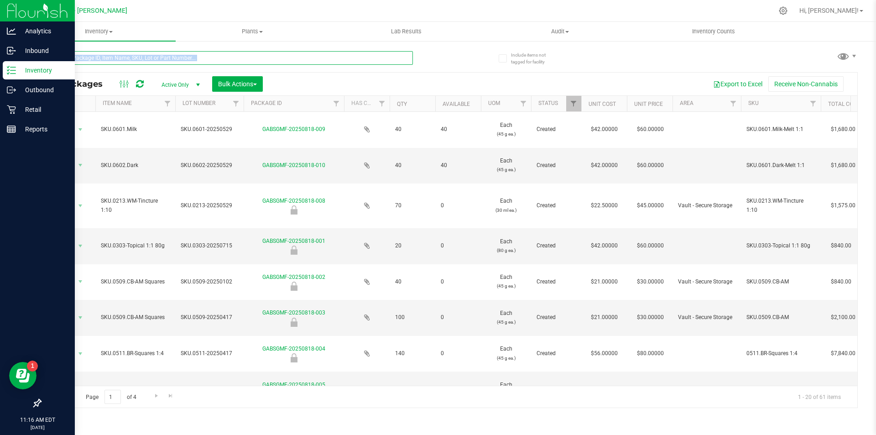
click at [275, 55] on input "text" at bounding box center [226, 58] width 373 height 14
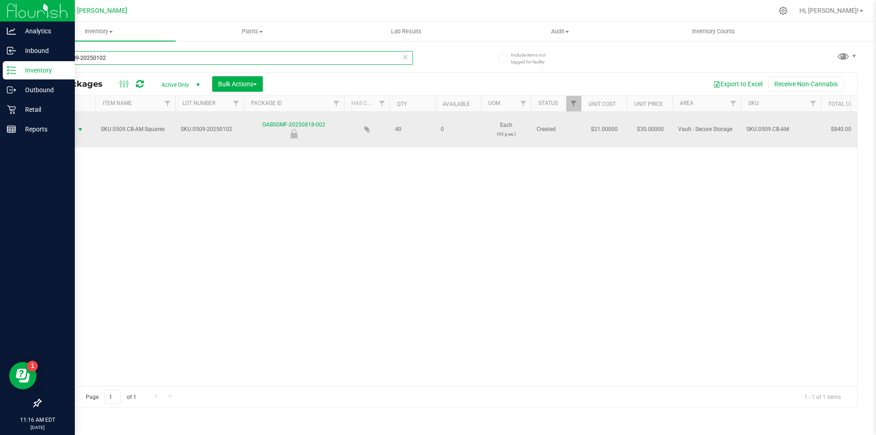
type input "SKU.0509-20250102"
click at [68, 124] on span "Action" at bounding box center [62, 129] width 25 height 13
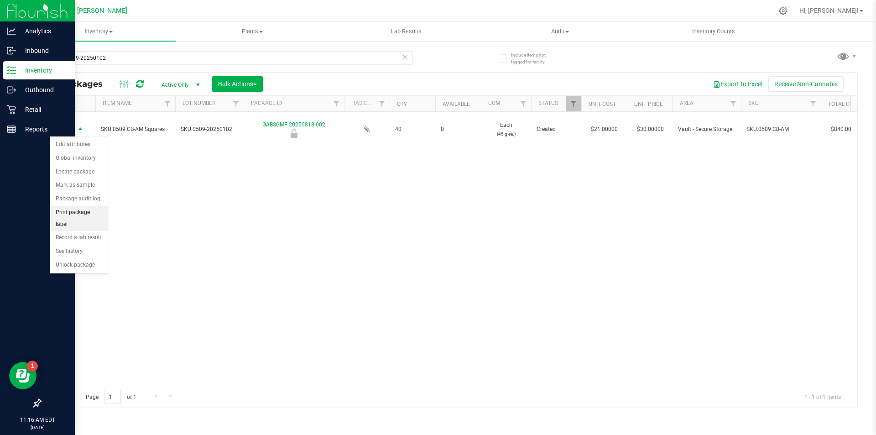
click at [100, 209] on li "Print package label" at bounding box center [78, 218] width 57 height 25
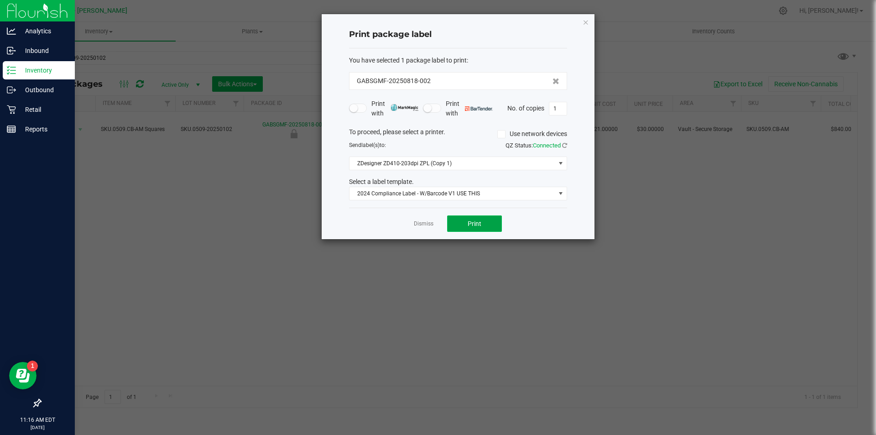
click at [484, 224] on button "Print" at bounding box center [474, 223] width 55 height 16
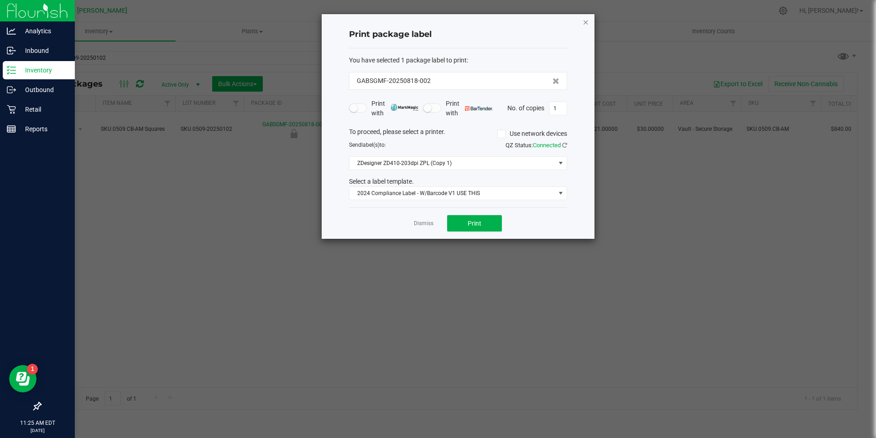
click at [588, 17] on icon "button" at bounding box center [585, 21] width 6 height 11
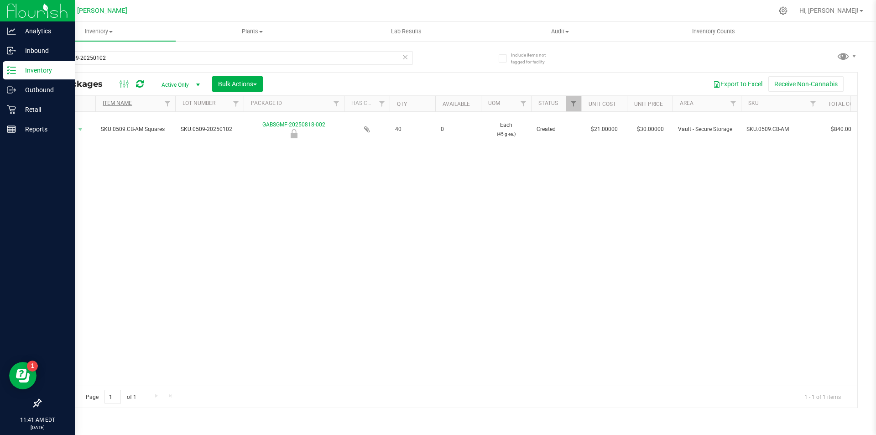
drag, startPoint x: 298, startPoint y: 247, endPoint x: 117, endPoint y: 102, distance: 232.0
click at [297, 247] on div "Action Action Edit attributes Global inventory Locate package Mark as sample Pa…" at bounding box center [449, 249] width 816 height 274
click at [26, 107] on p "Retail" at bounding box center [43, 109] width 55 height 11
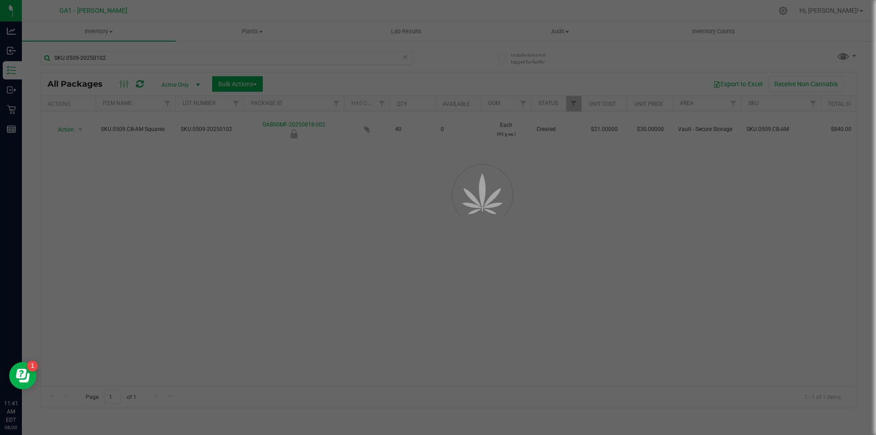
click at [264, 208] on div at bounding box center [438, 217] width 876 height 435
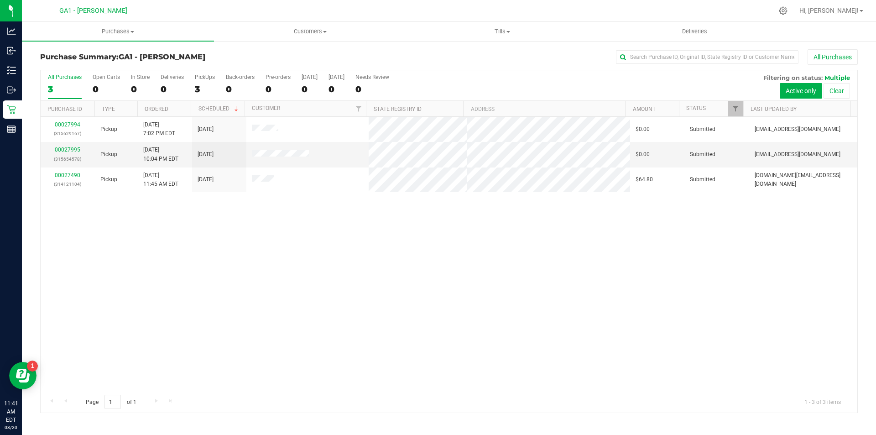
click at [484, 92] on div "All Purchases 3 Open Carts 0 In Store 0 Deliveries 0 PickUps 3 Back-orders 0 Pr…" at bounding box center [449, 85] width 816 height 31
click at [655, 59] on input "text" at bounding box center [707, 57] width 182 height 14
type input "austin"
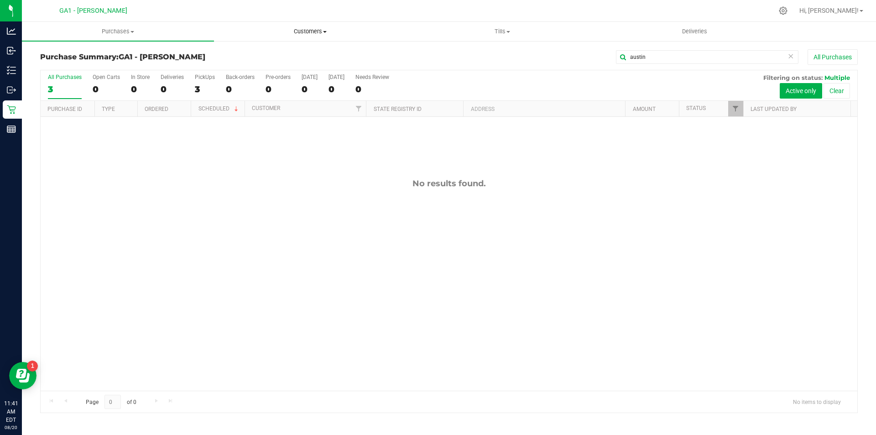
click at [317, 30] on span "Customers" at bounding box center [309, 31] width 191 height 8
click at [271, 57] on span "All customers" at bounding box center [247, 55] width 66 height 8
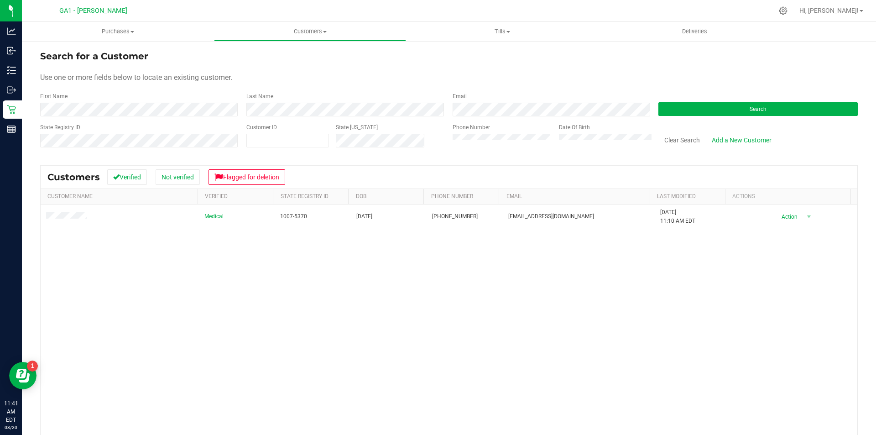
click at [651, 341] on div "Medical 1007-5370 [DATE] (828) 216-4671 [EMAIL_ADDRESS][DOMAIN_NAME] [DATE] 11:…" at bounding box center [449, 341] width 816 height 274
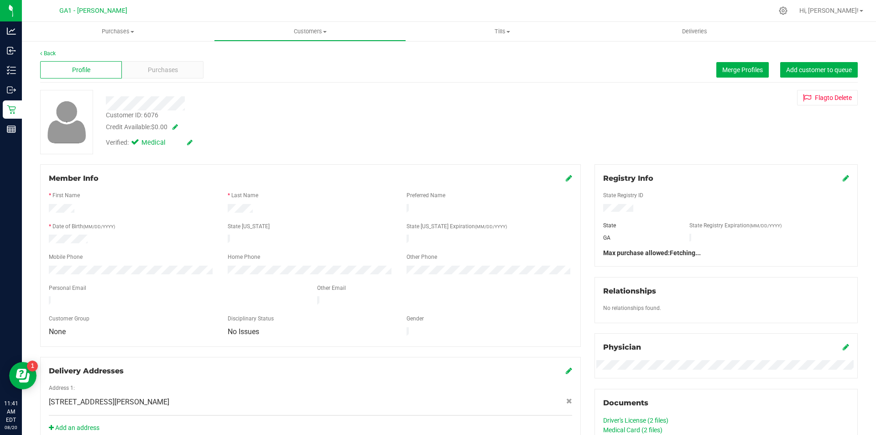
drag, startPoint x: 239, startPoint y: 107, endPoint x: 235, endPoint y: 104, distance: 4.8
click at [239, 107] on div at bounding box center [306, 103] width 415 height 14
click at [156, 66] on span "Purchases" at bounding box center [163, 70] width 30 height 10
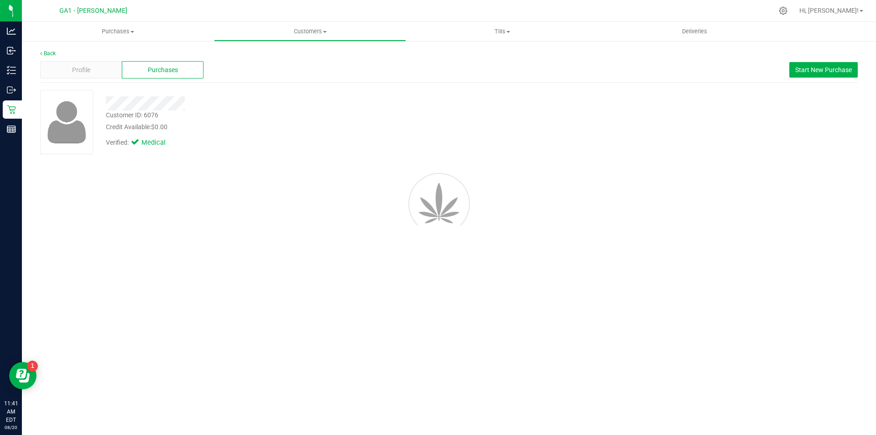
click at [415, 125] on div "Credit Available: $0.00" at bounding box center [307, 127] width 402 height 10
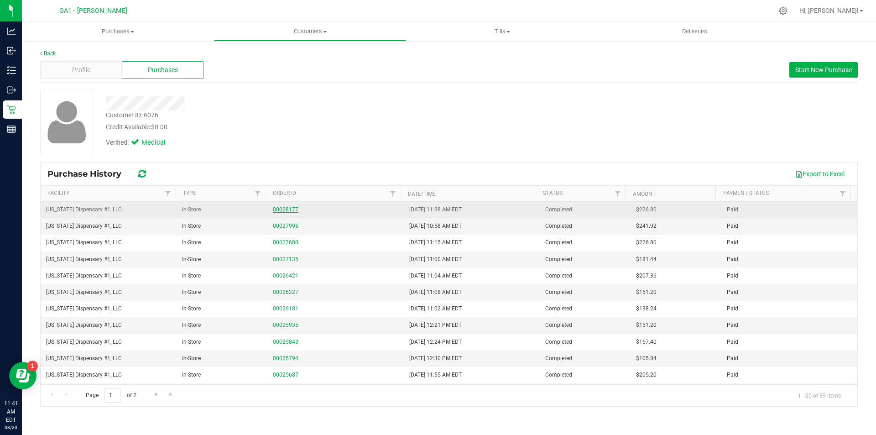
click at [286, 208] on link "00028177" at bounding box center [286, 209] width 26 height 6
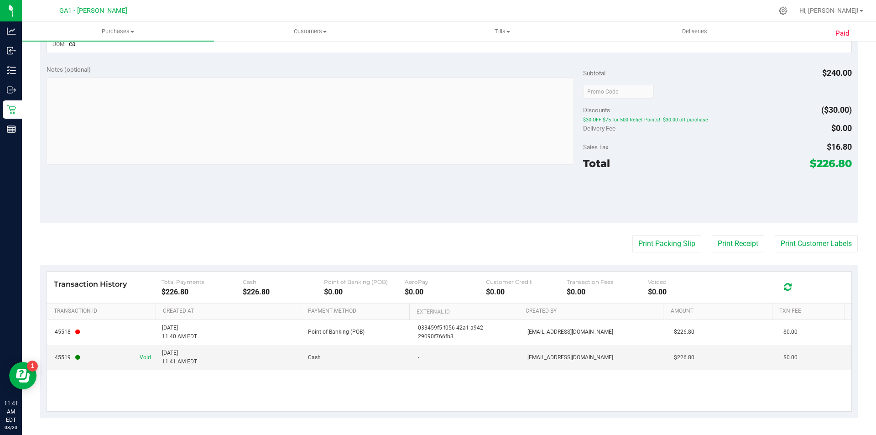
scroll to position [291, 0]
click at [153, 356] on td "45519 Void" at bounding box center [101, 356] width 109 height 25
click at [143, 354] on span "Void" at bounding box center [145, 356] width 11 height 9
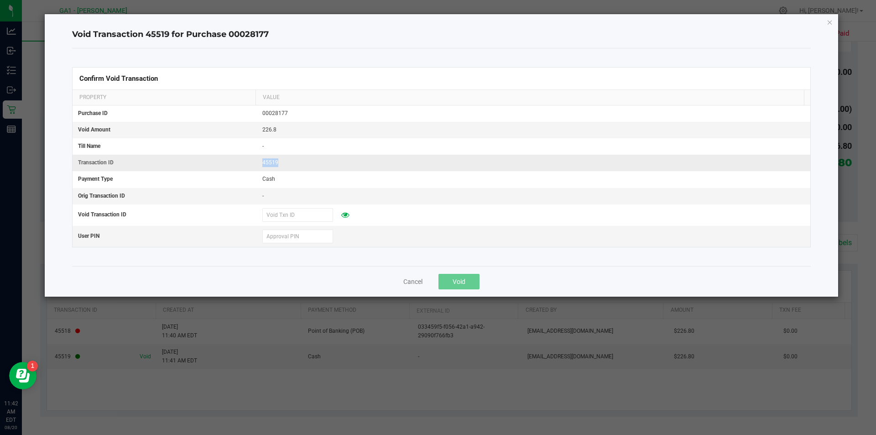
drag, startPoint x: 255, startPoint y: 161, endPoint x: 303, endPoint y: 157, distance: 48.0
click at [303, 157] on td "45519" at bounding box center [533, 163] width 553 height 16
copy span "45519"
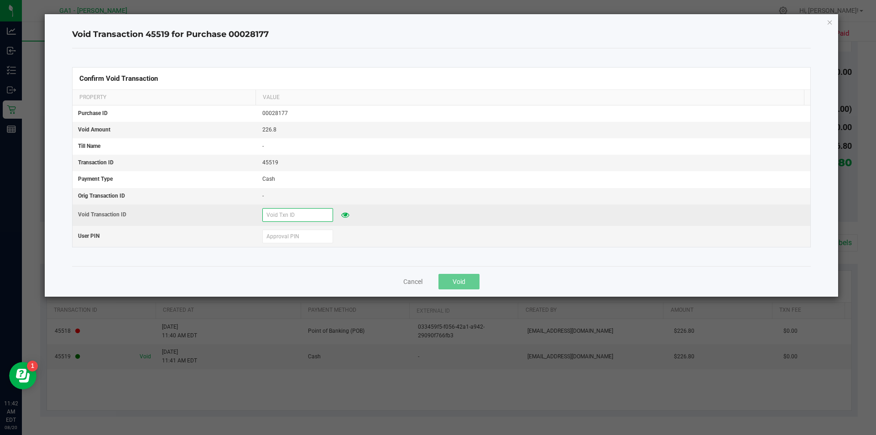
click at [283, 211] on input "text" at bounding box center [297, 215] width 71 height 14
paste input "45519"
type input "45519"
drag, startPoint x: 393, startPoint y: 204, endPoint x: 380, endPoint y: 208, distance: 13.3
click at [392, 204] on td "45519" at bounding box center [533, 214] width 553 height 21
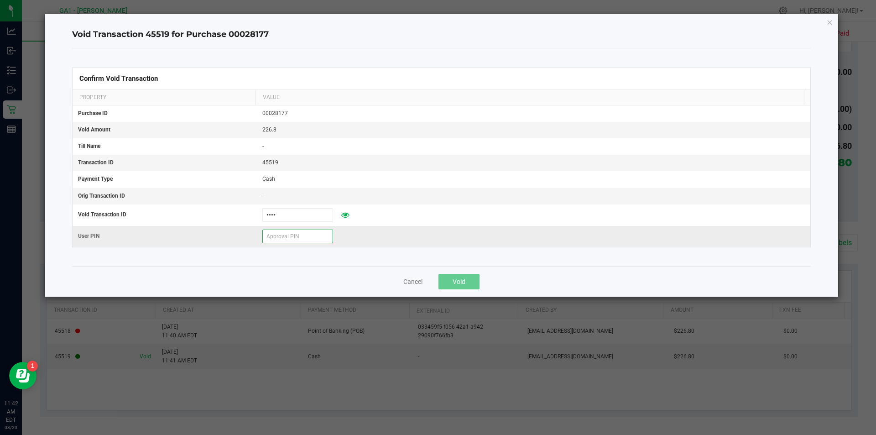
click at [306, 238] on input "text" at bounding box center [297, 236] width 71 height 14
type input "554635"
click at [471, 275] on button "Void" at bounding box center [458, 282] width 41 height 16
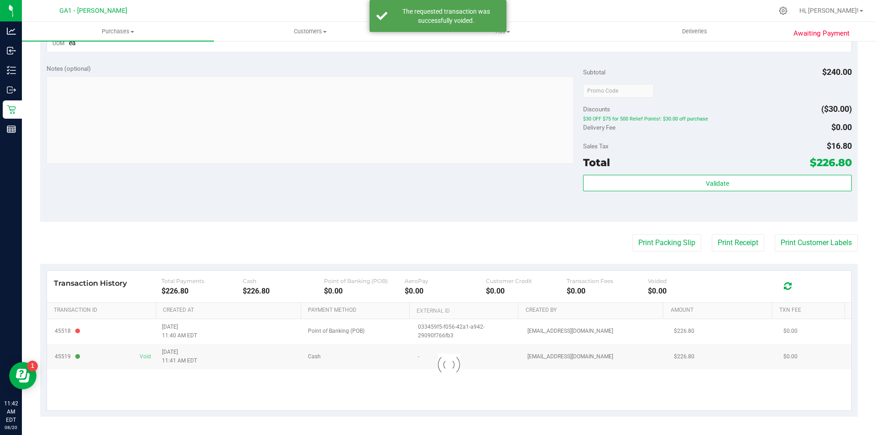
scroll to position [269, 0]
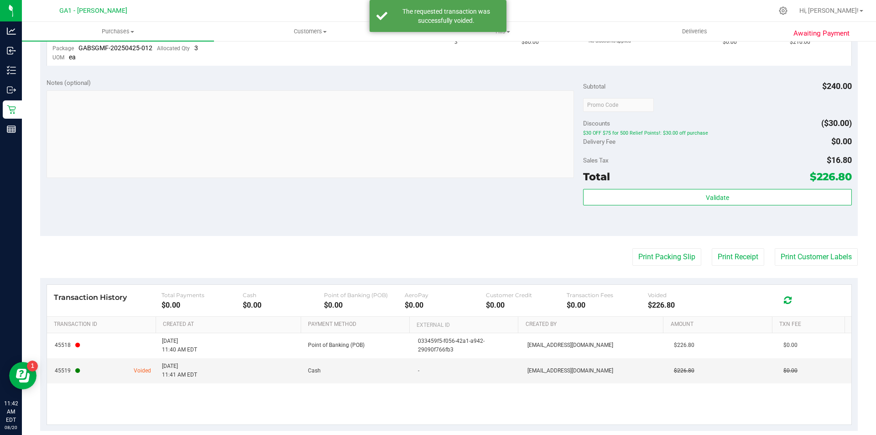
click at [476, 231] on div "Notes (optional) Subtotal $240.00 Discounts ($30.00) $30 OFF $75 for 500 Relief…" at bounding box center [448, 154] width 817 height 164
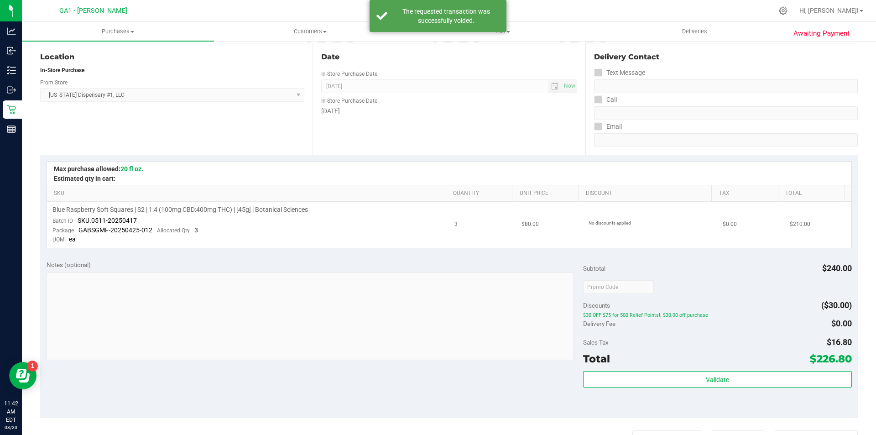
scroll to position [0, 0]
